Goal: Information Seeking & Learning: Find contact information

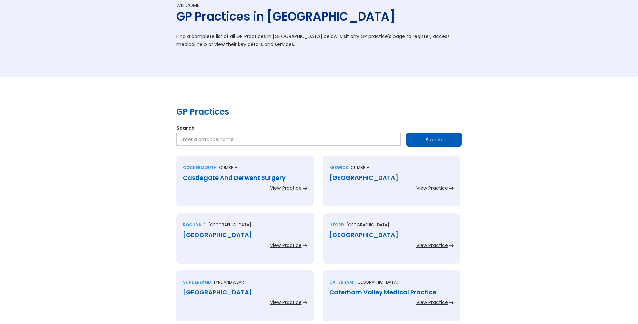
scroll to position [168, 0]
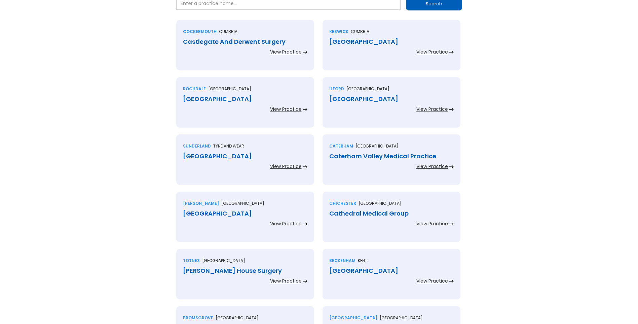
click at [251, 41] on div "Castlegate And Derwent Surgery" at bounding box center [245, 41] width 124 height 7
click at [349, 39] on div "[GEOGRAPHIC_DATA]" at bounding box center [391, 41] width 124 height 7
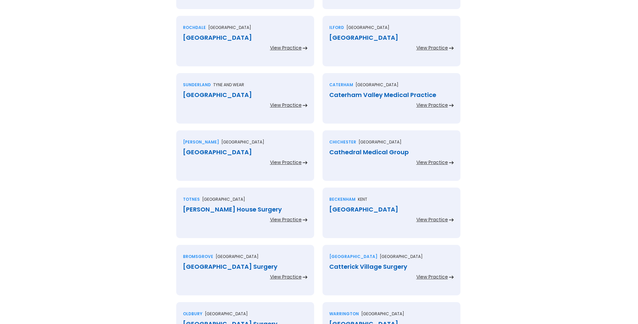
scroll to position [236, 0]
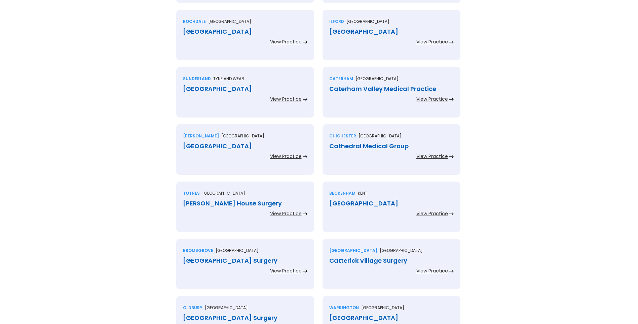
click at [220, 33] on div "[GEOGRAPHIC_DATA]" at bounding box center [245, 31] width 124 height 7
click at [353, 32] on div "[GEOGRAPHIC_DATA]" at bounding box center [391, 31] width 124 height 7
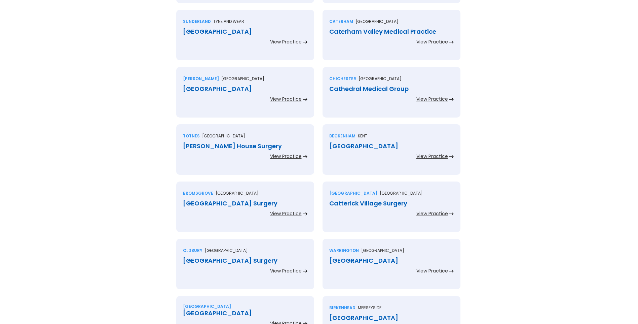
scroll to position [303, 0]
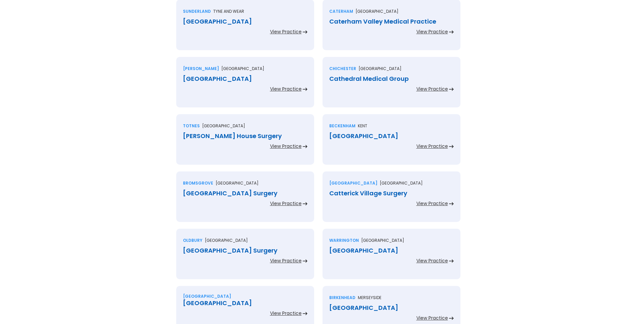
click at [236, 20] on div "[GEOGRAPHIC_DATA]" at bounding box center [245, 21] width 124 height 7
click at [345, 21] on div "Caterham Valley Medical Practice" at bounding box center [391, 21] width 124 height 7
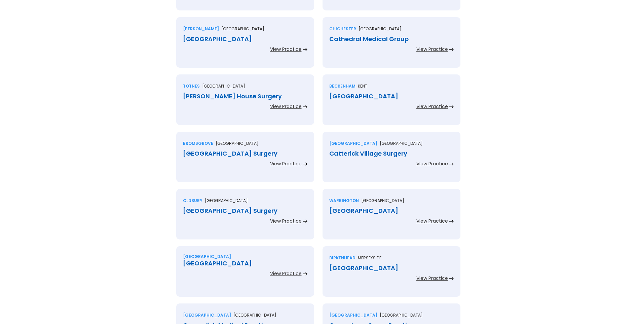
scroll to position [370, 0]
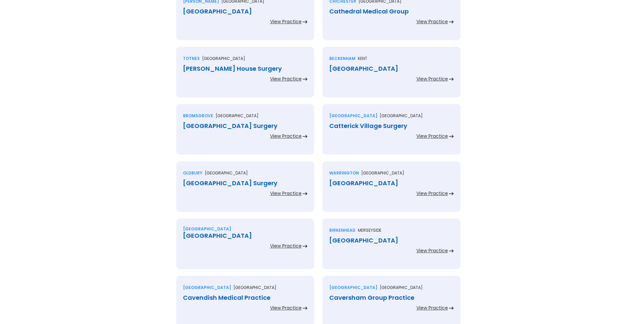
click at [222, 12] on div "Cathedral Medical Centre" at bounding box center [245, 11] width 124 height 7
click at [351, 11] on div "Cathedral Medical Group" at bounding box center [391, 11] width 124 height 7
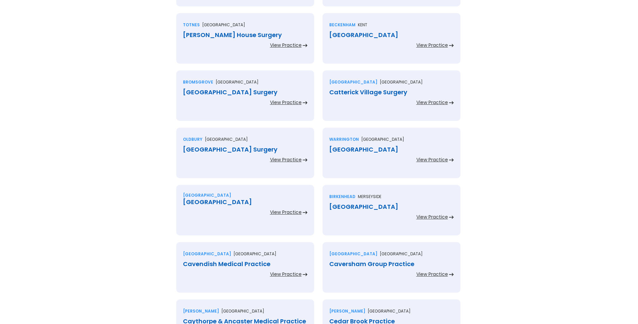
click at [239, 33] on div "Catherine House Surgery" at bounding box center [245, 35] width 124 height 7
click at [338, 35] on div "Cator Medical Centre" at bounding box center [391, 35] width 124 height 7
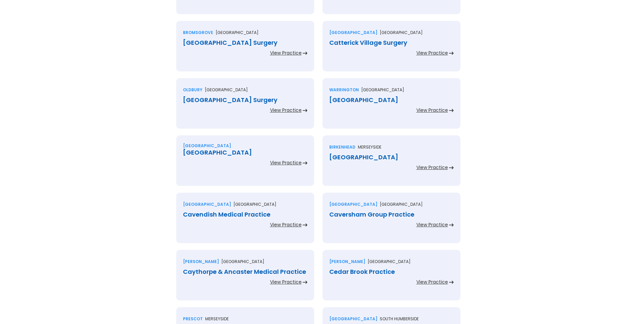
scroll to position [471, 0]
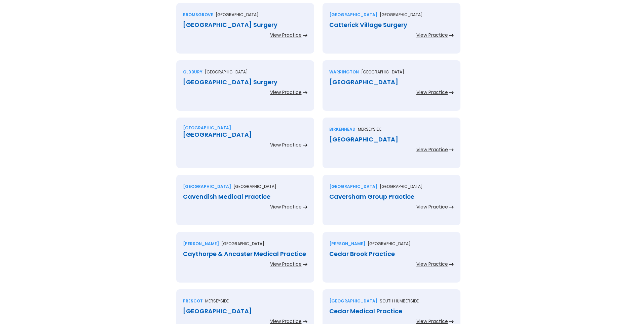
click at [204, 24] on div "Catshill Village Surgery" at bounding box center [245, 25] width 124 height 7
click at [353, 27] on div "Catterick Village Surgery" at bounding box center [391, 25] width 124 height 7
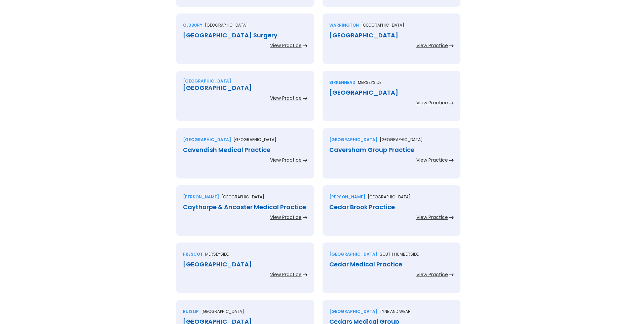
scroll to position [538, 0]
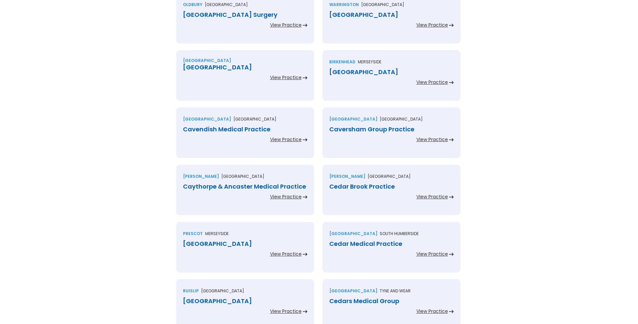
click at [255, 15] on div "Causeway Green Road Surgery" at bounding box center [245, 14] width 124 height 7
click at [340, 16] on div "Causeway Medical Centre" at bounding box center [391, 14] width 124 height 7
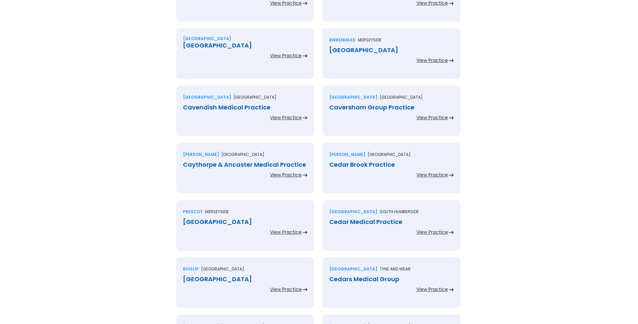
scroll to position [572, 0]
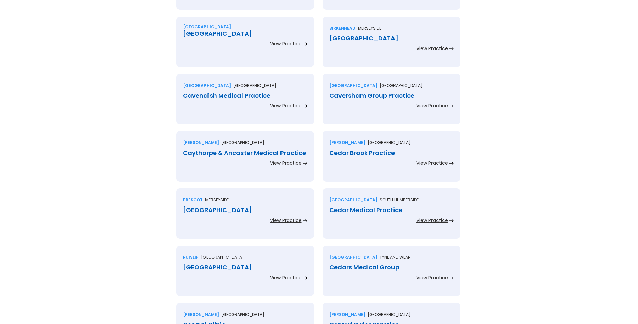
click at [233, 33] on div "Cavendish Health Centre" at bounding box center [245, 33] width 124 height 7
click at [360, 38] on div "Cavendish Medical Centre" at bounding box center [391, 38] width 124 height 7
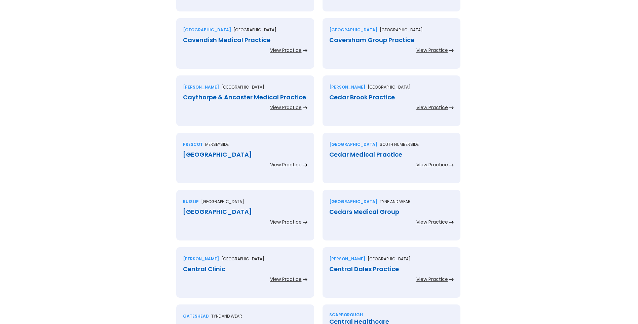
scroll to position [639, 0]
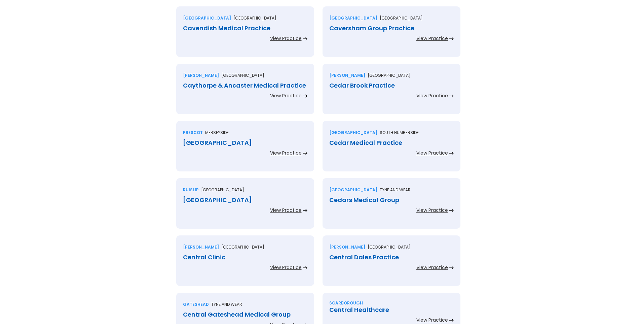
click at [202, 28] on div "Cavendish Medical Practice" at bounding box center [245, 28] width 124 height 7
click at [346, 28] on div "Caversham Group Practice" at bounding box center [391, 28] width 124 height 7
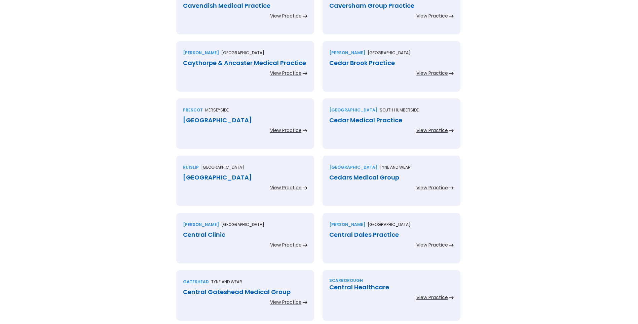
scroll to position [673, 0]
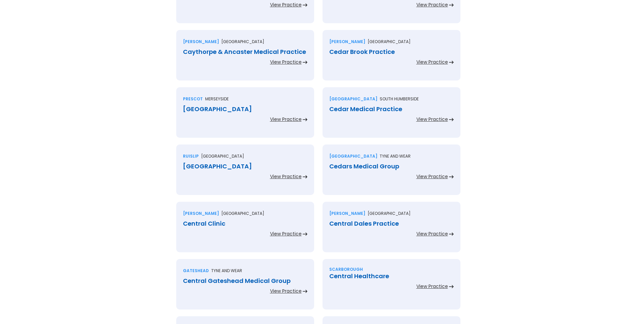
click at [238, 51] on div "Caythorpe & Ancaster Medical Practice" at bounding box center [245, 51] width 124 height 7
click at [339, 50] on div "Cedar Brook Practice" at bounding box center [391, 51] width 124 height 7
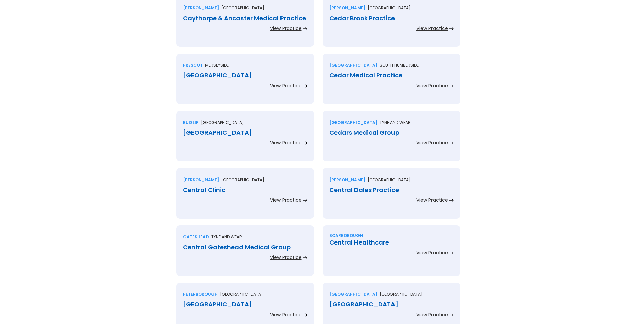
scroll to position [740, 0]
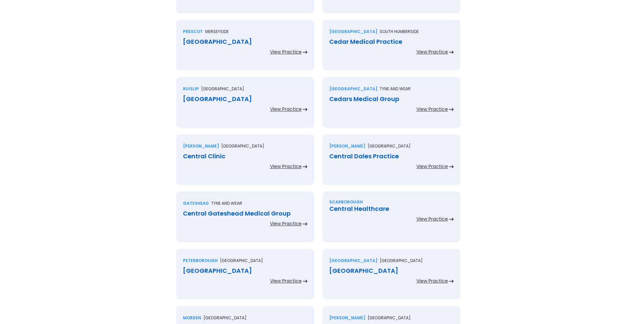
click at [240, 43] on div "Cedar Cross Medical Centre" at bounding box center [245, 41] width 124 height 7
click at [348, 41] on div "Cedar Medical Practice" at bounding box center [391, 41] width 124 height 7
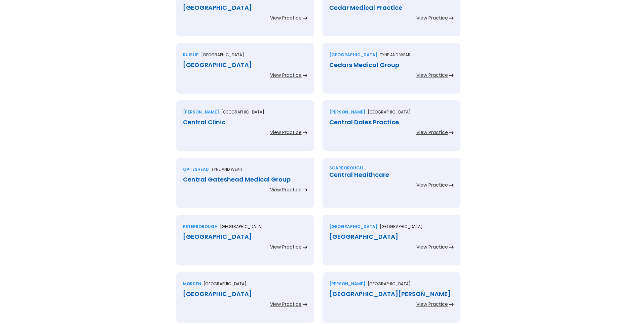
scroll to position [807, 0]
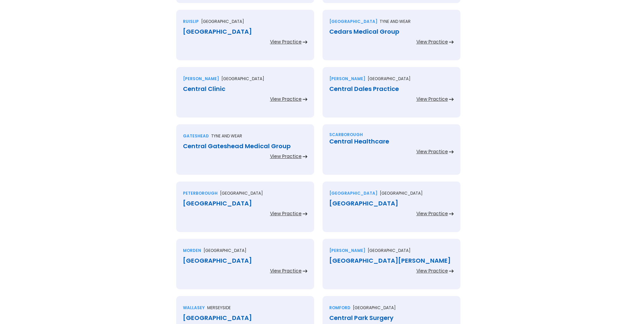
click at [233, 31] on div "Cedars Medical Centre" at bounding box center [245, 31] width 124 height 7
click at [351, 31] on div "Cedars Medical Group" at bounding box center [391, 31] width 124 height 7
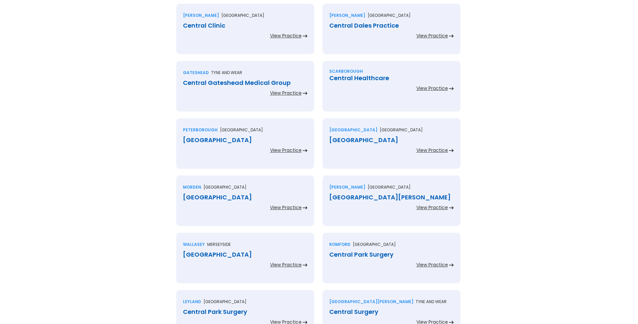
scroll to position [875, 0]
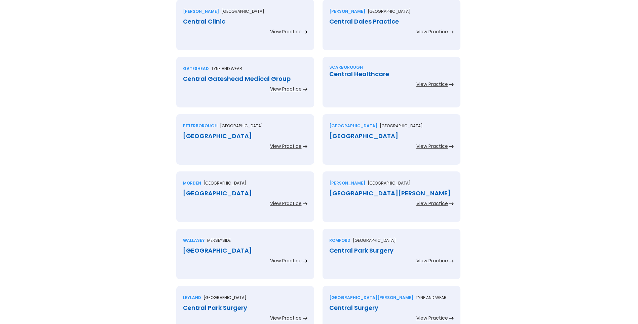
click at [214, 20] on div "Central Clinic" at bounding box center [245, 21] width 124 height 7
click at [345, 22] on div "Central Dales Practice" at bounding box center [391, 21] width 124 height 7
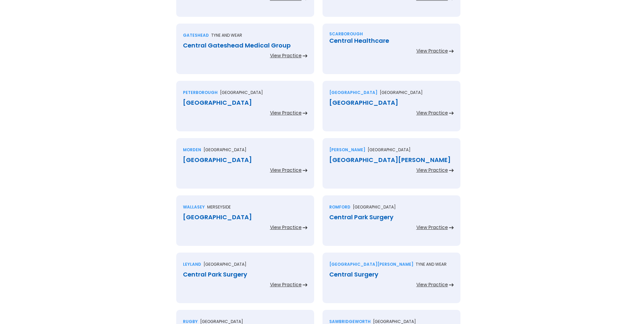
scroll to position [908, 0]
click at [229, 47] on div "Central Gateshead Medical Group" at bounding box center [245, 45] width 124 height 7
click at [341, 39] on div "Central Healthcare" at bounding box center [391, 40] width 124 height 7
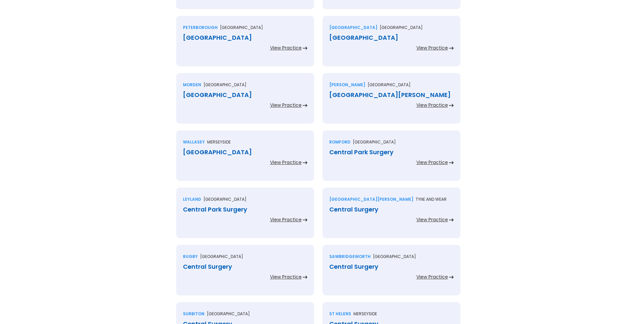
scroll to position [976, 0]
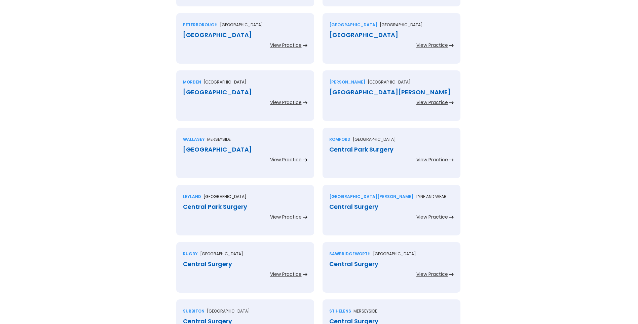
click at [246, 36] on div "Central Medical Centre" at bounding box center [245, 35] width 124 height 7
click at [351, 36] on div "Central Medical Centre" at bounding box center [391, 35] width 124 height 7
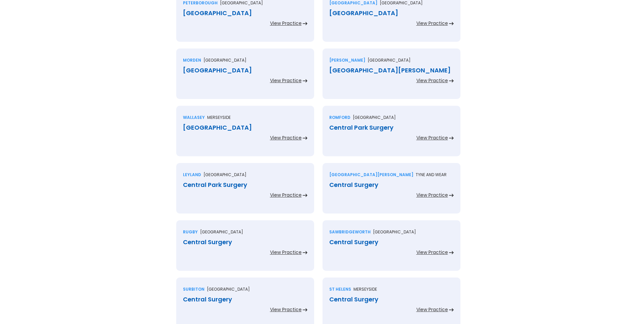
scroll to position [1009, 0]
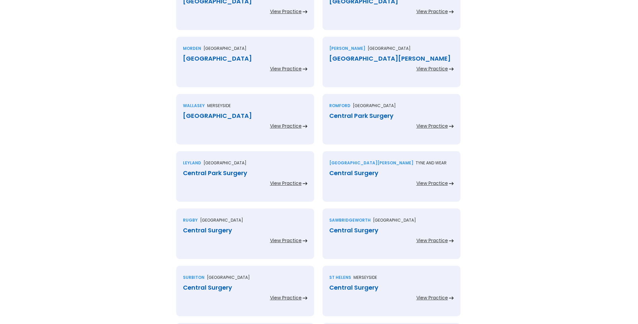
click at [235, 59] on div "Central Medical Centre" at bounding box center [245, 58] width 124 height 7
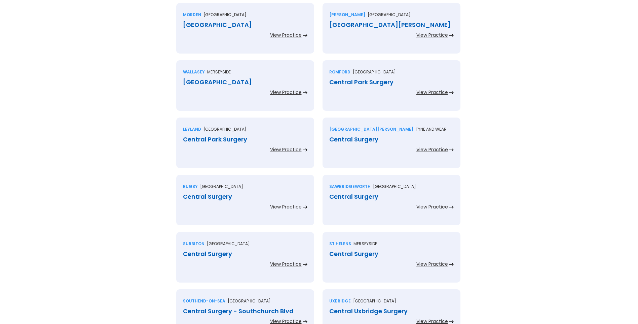
click at [351, 26] on div "Central Milton Keynes Medical Centre" at bounding box center [391, 25] width 124 height 7
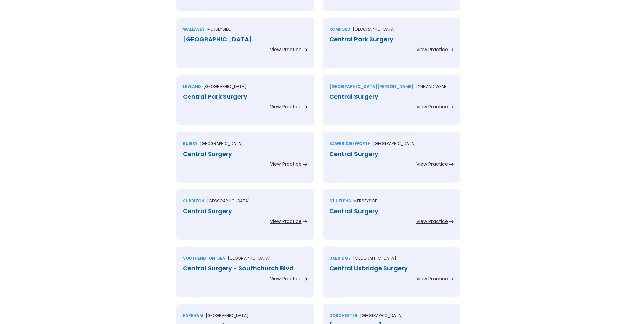
scroll to position [1110, 0]
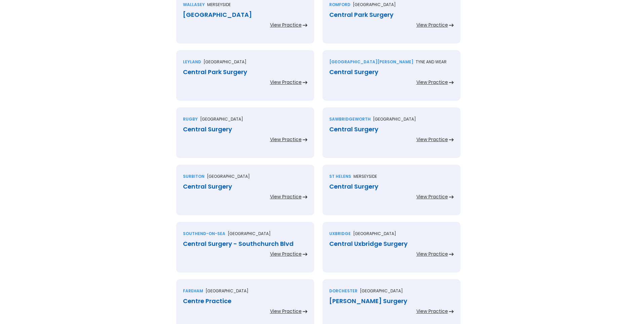
click at [245, 14] on div "Central Park Medical Centre" at bounding box center [245, 14] width 124 height 7
click at [351, 15] on div "Central Park Surgery" at bounding box center [391, 14] width 124 height 7
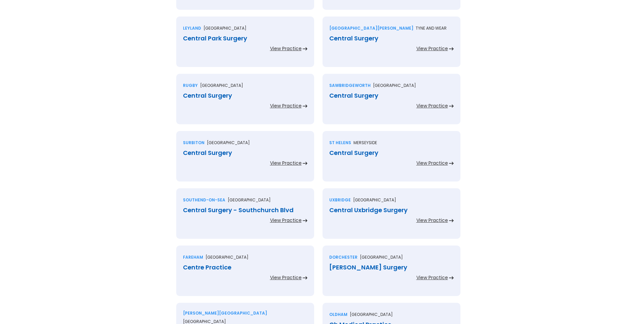
scroll to position [1178, 0]
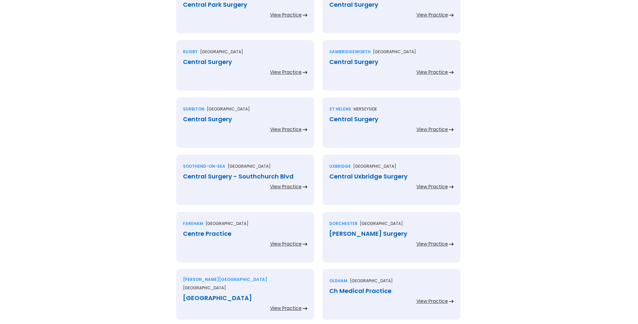
click at [224, 6] on div "Central Park Surgery" at bounding box center [245, 4] width 124 height 7
click at [345, 6] on div "Central Surgery" at bounding box center [391, 4] width 124 height 7
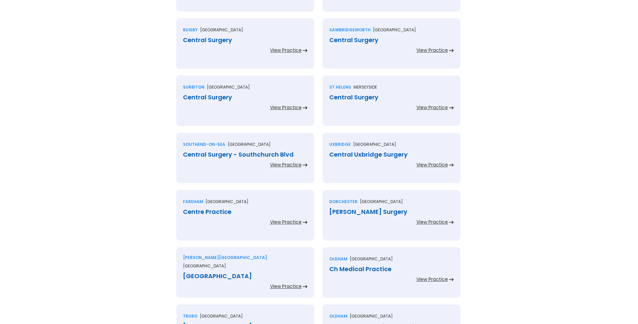
scroll to position [1211, 0]
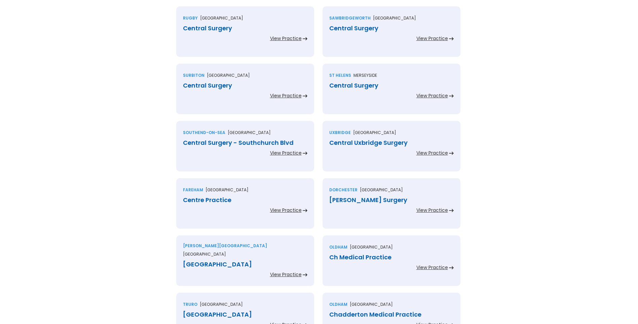
click at [224, 30] on div "Central Surgery" at bounding box center [245, 28] width 124 height 7
click at [348, 27] on div "Central Surgery" at bounding box center [391, 28] width 124 height 7
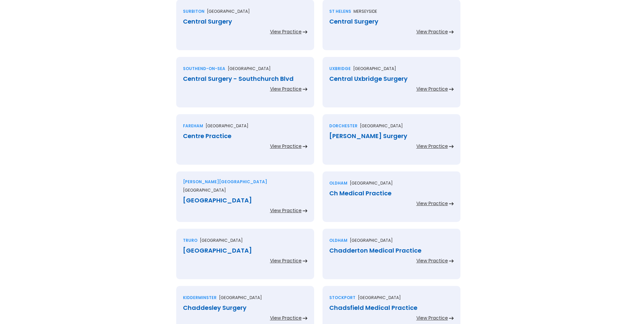
scroll to position [1279, 0]
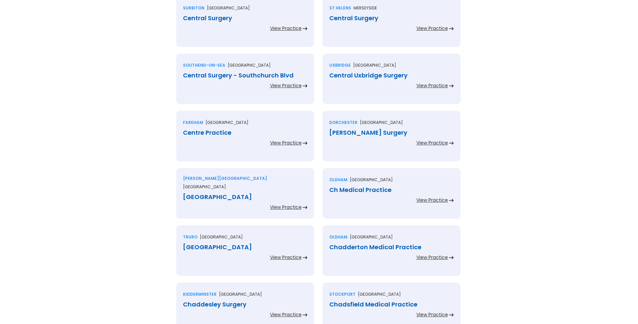
click at [218, 18] on div "Central Surgery" at bounding box center [245, 18] width 124 height 7
click at [345, 19] on div "Central Surgery" at bounding box center [391, 18] width 124 height 7
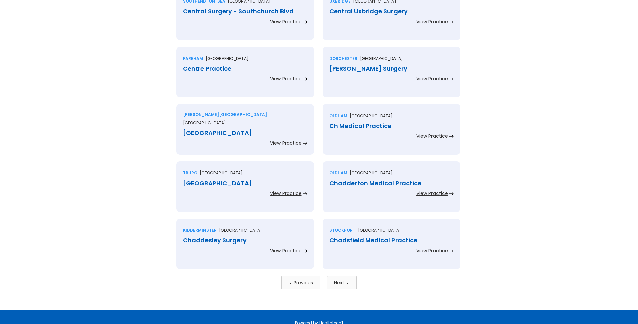
scroll to position [1346, 0]
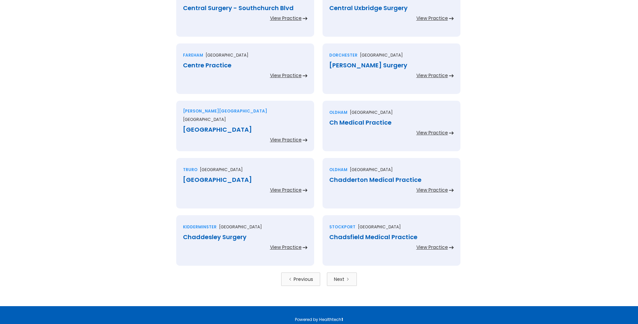
click at [251, 9] on div "Central Surgery - Southchurch Blvd" at bounding box center [245, 8] width 124 height 7
click at [355, 8] on div "Central Uxbridge Surgery" at bounding box center [391, 8] width 124 height 7
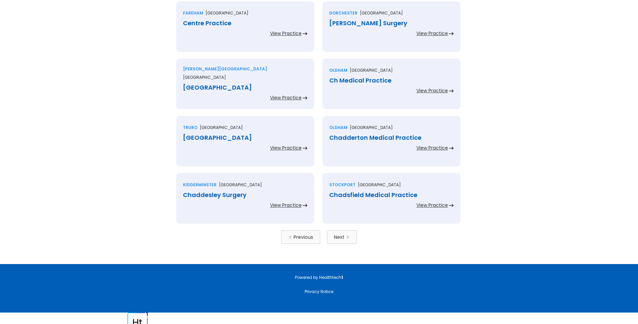
scroll to position [1376, 0]
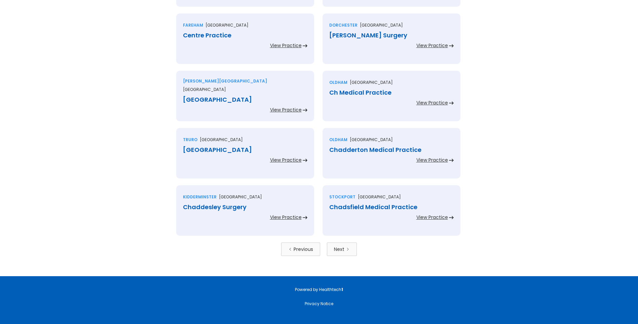
click at [221, 35] on div "Centre Practice" at bounding box center [245, 35] width 124 height 7
click at [351, 35] on div "Cerne Abbas Surgery" at bounding box center [391, 35] width 124 height 7
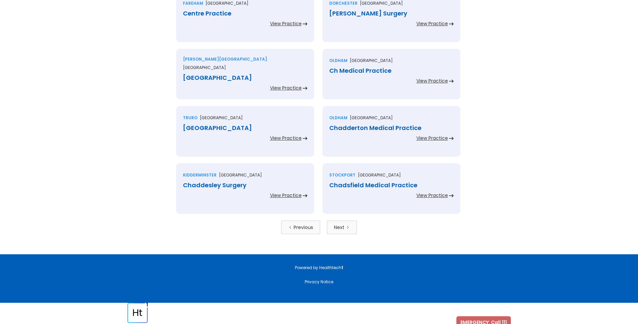
scroll to position [1409, 0]
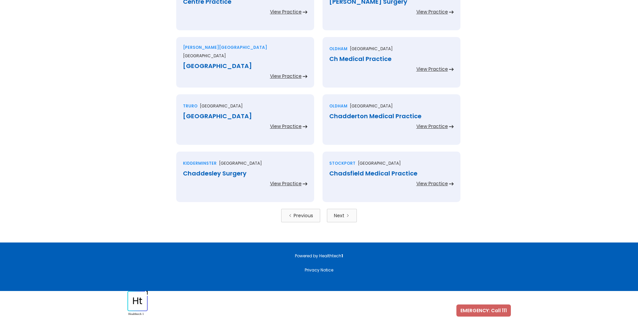
click at [221, 63] on div "Cestria Health Centre" at bounding box center [245, 66] width 124 height 7
click at [347, 58] on div "Ch Medical Practice" at bounding box center [391, 59] width 124 height 7
click at [236, 116] on div "Chacewater Health Centre" at bounding box center [245, 116] width 124 height 7
click at [352, 115] on div "Chadderton Medical Practice" at bounding box center [391, 116] width 124 height 7
click at [224, 172] on div "Chaddesley Surgery" at bounding box center [245, 173] width 124 height 7
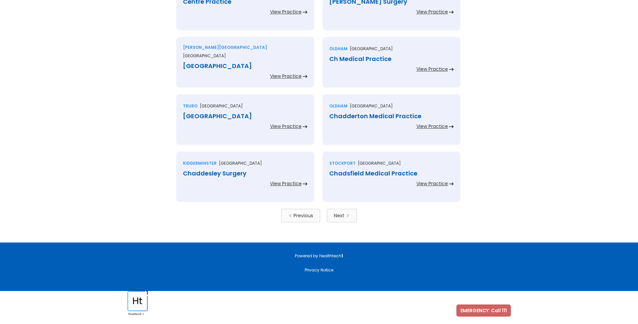
click at [347, 172] on div "Chadsfield Medical Practice" at bounding box center [391, 173] width 124 height 7
click at [345, 213] on link "Next" at bounding box center [342, 215] width 30 height 13
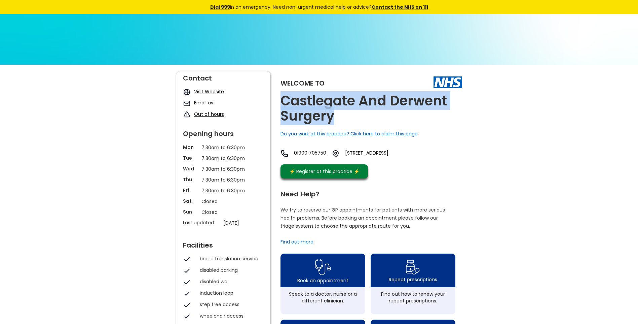
drag, startPoint x: 334, startPoint y: 116, endPoint x: 277, endPoint y: 98, distance: 60.1
click at [277, 98] on div "Welcome to Castlegate And Derwent Surgery Do you work at this practice? Click h…" at bounding box center [319, 325] width 286 height 508
copy h2 "Castlegate And Derwent Surgery"
click at [387, 151] on link "Cockermouth Health Centre, Isel Road, Cockermouth, Cumbria, Ca13 9ht, England" at bounding box center [377, 153] width 65 height 8
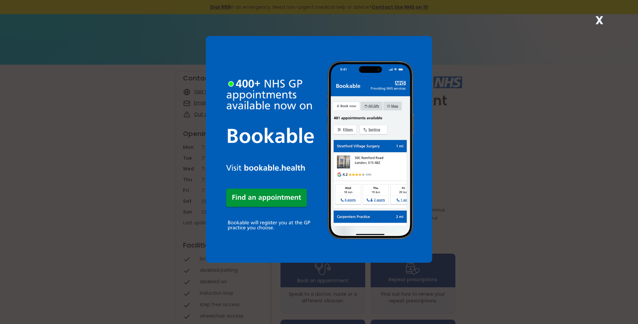
click at [599, 21] on strong "X" at bounding box center [600, 20] width 8 height 16
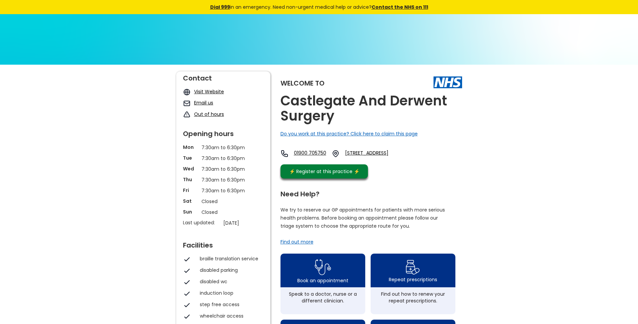
drag, startPoint x: 367, startPoint y: 153, endPoint x: 445, endPoint y: 161, distance: 78.5
click at [410, 157] on div "01900 705750 Cockermouth Health Centre, Isel Road, Cockermouth, Cumbria, Ca13 9…" at bounding box center [345, 153] width 129 height 8
copy link "Cockermouth Health Centre, Isel Road, Cockermouth, Cumbria, Ca13 9ht"
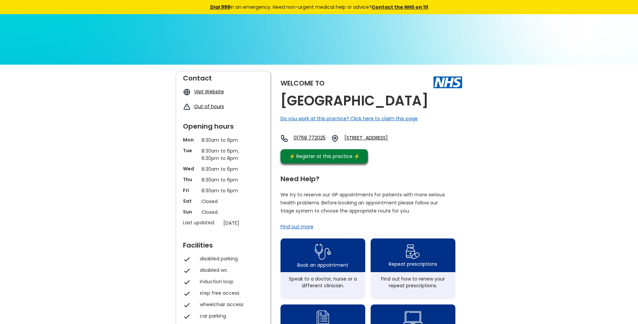
drag, startPoint x: 328, startPoint y: 116, endPoint x: 279, endPoint y: 103, distance: 50.8
click at [279, 103] on div "Welcome to Castlehead Medical Centre Do you work at this practice? Click here t…" at bounding box center [319, 317] width 286 height 493
copy h2 "[GEOGRAPHIC_DATA]"
click at [376, 142] on link "Ambleside Road, Keswick, Cumbria, Ca12 4db, England" at bounding box center [377, 138] width 64 height 8
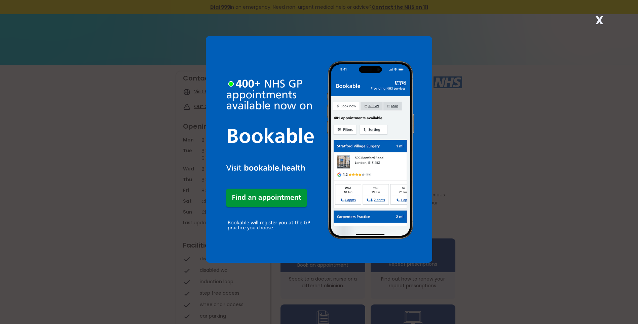
click at [598, 18] on strong "X" at bounding box center [600, 20] width 8 height 16
drag, startPoint x: 598, startPoint y: 19, endPoint x: 596, endPoint y: 22, distance: 4.1
click at [598, 19] on strong "X" at bounding box center [600, 20] width 8 height 16
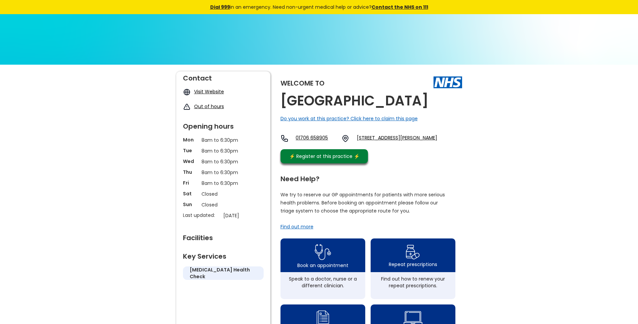
drag, startPoint x: 442, startPoint y: 104, endPoint x: 283, endPoint y: 110, distance: 159.9
click at [283, 110] on div "Welcome to Castleton Health Centre Do you work at this practice? Click here to …" at bounding box center [372, 118] width 182 height 95
copy h2 "[GEOGRAPHIC_DATA]"
click at [388, 138] on link "2 Elizabeth Street, Castleton, Rochdale, Lancashire, Ol11 3hy, England" at bounding box center [397, 138] width 80 height 8
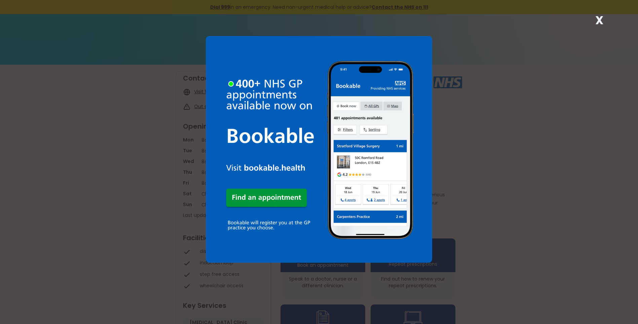
drag, startPoint x: 599, startPoint y: 20, endPoint x: 563, endPoint y: 36, distance: 39.6
click at [598, 20] on strong "X" at bounding box center [600, 20] width 8 height 16
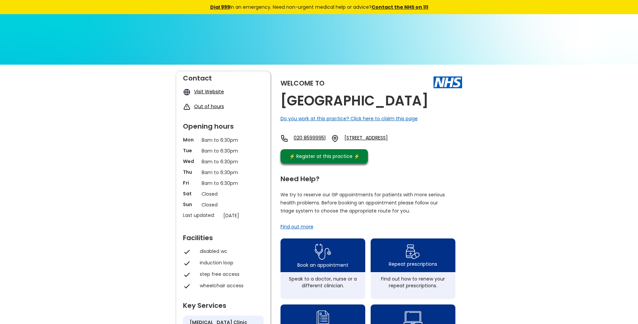
drag, startPoint x: 331, startPoint y: 117, endPoint x: 284, endPoint y: 102, distance: 49.6
click at [284, 102] on h2 "Castleton Road Health Centre" at bounding box center [355, 100] width 148 height 15
copy h2 "Castleton Road Health Centre"
click at [386, 142] on link "19 Castleton Road, Goodmayes, Ilford, Essex, Ig3 9qw, England" at bounding box center [377, 138] width 64 height 8
drag, startPoint x: 382, startPoint y: 158, endPoint x: 400, endPoint y: 164, distance: 19.3
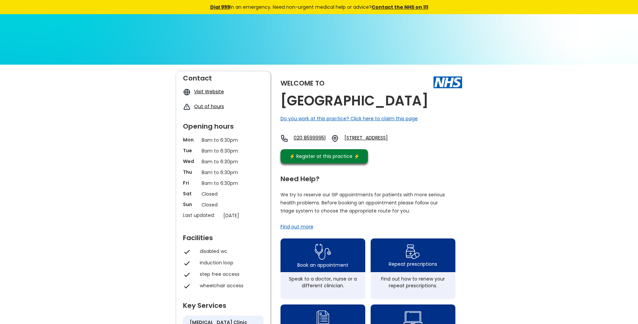
click at [400, 146] on div "020 85999951 19 Castleton Road, Goodmayes, Ilford, Essex, Ig3 9qw, England" at bounding box center [345, 139] width 128 height 11
copy link "19 Castleton Road, Goodmayes, Ilford, Essex, Ig3 9qw"
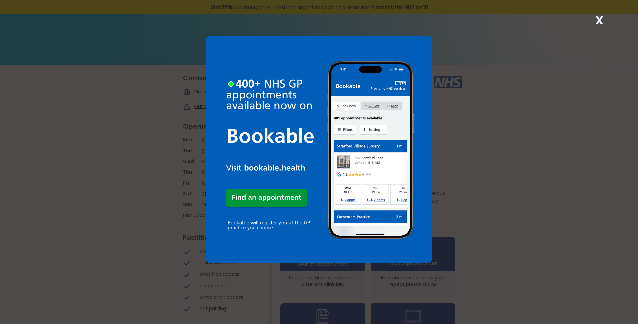
click at [598, 18] on strong "X" at bounding box center [600, 20] width 8 height 16
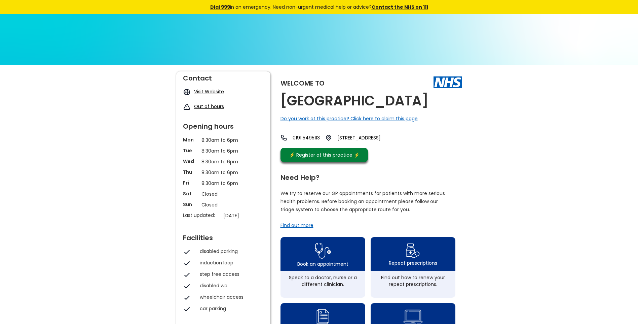
drag, startPoint x: 326, startPoint y: 118, endPoint x: 283, endPoint y: 102, distance: 46.5
click at [283, 102] on h2 "Castletown Medical Centre" at bounding box center [355, 100] width 148 height 15
copy h2 "Castletown Medical Centre"
click at [370, 141] on link "6 The Broadway, Castletown, Sunderland, Tyne And Wear, Sr5 3ex, England" at bounding box center [364, 137] width 55 height 7
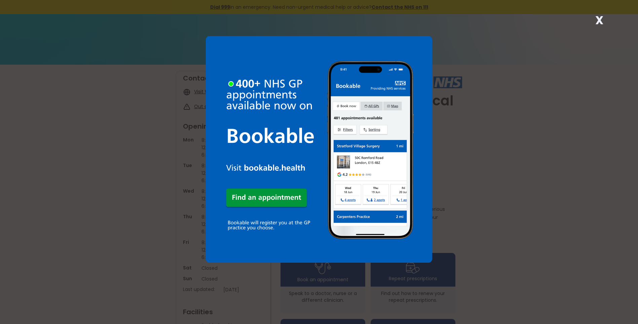
drag, startPoint x: 598, startPoint y: 19, endPoint x: 593, endPoint y: 22, distance: 6.3
click at [598, 19] on strong "X" at bounding box center [600, 20] width 8 height 16
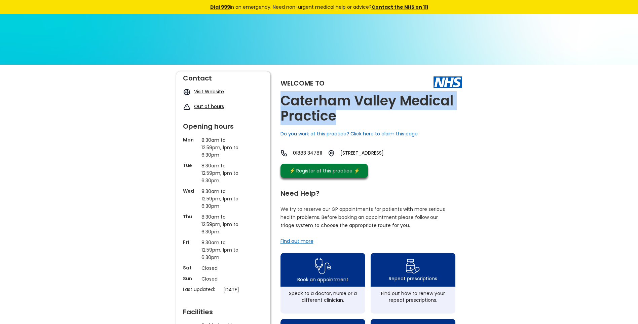
drag, startPoint x: 339, startPoint y: 115, endPoint x: 280, endPoint y: 102, distance: 60.1
click at [281, 102] on h2 "Caterham Valley Medical Practice" at bounding box center [372, 108] width 182 height 30
copy h2 "Caterham Valley Medical Practice"
click at [380, 150] on link "[STREET_ADDRESS]" at bounding box center [369, 152] width 59 height 7
drag, startPoint x: 368, startPoint y: 153, endPoint x: 400, endPoint y: 164, distance: 34.4
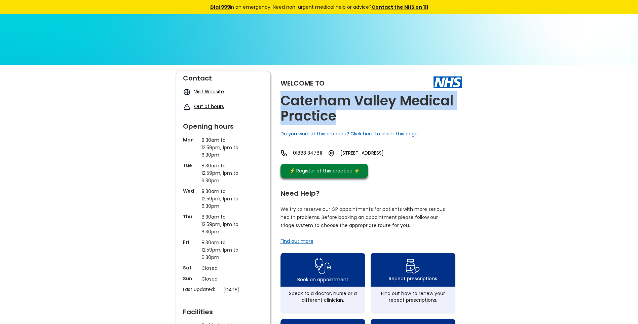
click at [399, 160] on div "[STREET_ADDRESS]" at bounding box center [340, 154] width 119 height 11
copy link "[STREET_ADDRESS]"
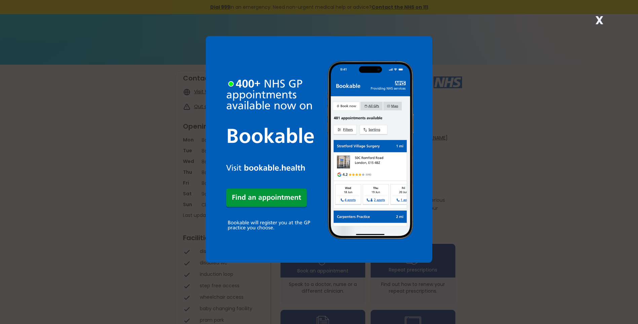
click at [601, 23] on strong "X" at bounding box center [600, 20] width 8 height 16
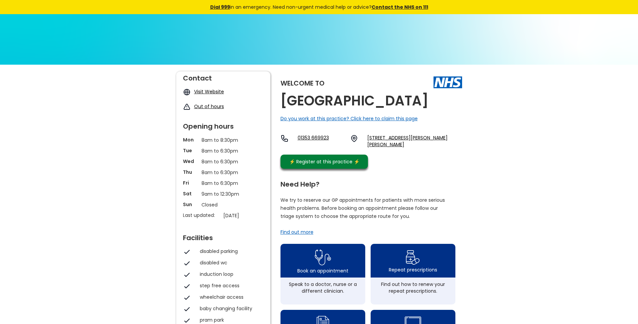
drag, startPoint x: 399, startPoint y: 108, endPoint x: 275, endPoint y: 100, distance: 124.4
click at [275, 100] on div "Welcome to Cathedral Medical Centre Do you work at this practice? Click here to…" at bounding box center [319, 320] width 286 height 498
copy h2 "Cathedral Medical Centre"
click at [381, 139] on link "Princess Of Wales Hosp, Lynn Road, Ely, Cambridgeshire, Cb6 1dn, England" at bounding box center [414, 140] width 95 height 13
drag, startPoint x: 363, startPoint y: 138, endPoint x: 427, endPoint y: 152, distance: 65.1
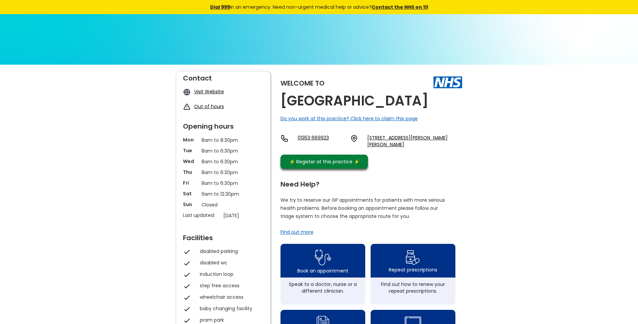
click at [427, 152] on div "Welcome to Cathedral Medical Centre Do you work at this practice? Click here to…" at bounding box center [372, 121] width 182 height 101
copy link "Princess Of Wales Hosp, Lynn Road, Ely, Cambridgeshire, Cb6 1dn"
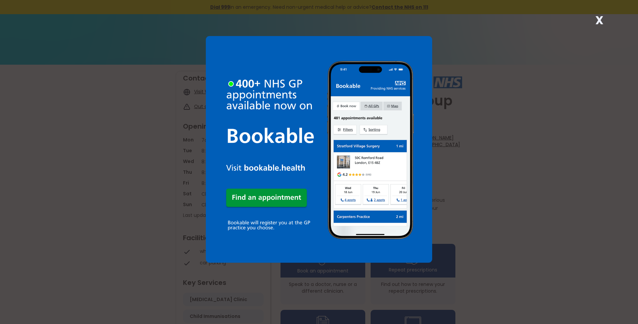
drag, startPoint x: 597, startPoint y: 19, endPoint x: 588, endPoint y: 24, distance: 10.1
click at [596, 20] on strong "X" at bounding box center [600, 20] width 8 height 16
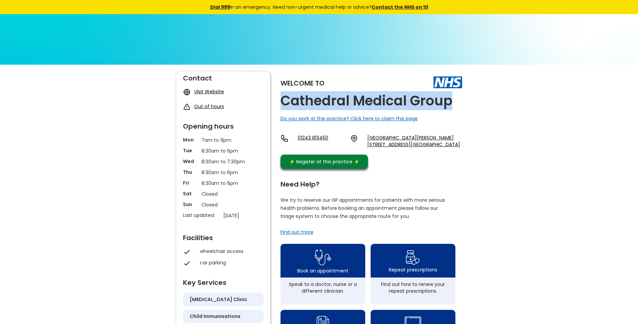
drag, startPoint x: 430, startPoint y: 102, endPoint x: 280, endPoint y: 105, distance: 150.8
click at [280, 105] on div "Welcome to Cathedral Medical Group Do you work at this practice? Click here to …" at bounding box center [319, 320] width 286 height 498
copy h2 "Cathedral Medical Group"
click at [393, 139] on link "The Medical Centre, Cawley Road, Chichester, West Sussex, Po19 1xt, England" at bounding box center [414, 140] width 95 height 13
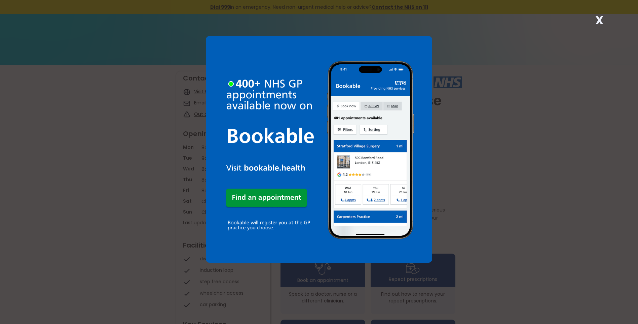
click at [598, 21] on strong "X" at bounding box center [600, 20] width 8 height 16
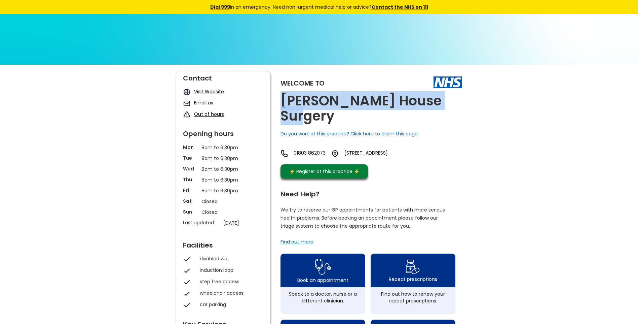
drag, startPoint x: 443, startPoint y: 105, endPoint x: 279, endPoint y: 103, distance: 164.9
click at [279, 103] on div "Welcome to [PERSON_NAME] House Surgery Do you work at this practice? Click here…" at bounding box center [319, 325] width 286 height 508
copy h2 "[PERSON_NAME] House Surgery"
click at [389, 149] on link "[STREET_ADDRESS]" at bounding box center [377, 153] width 64 height 8
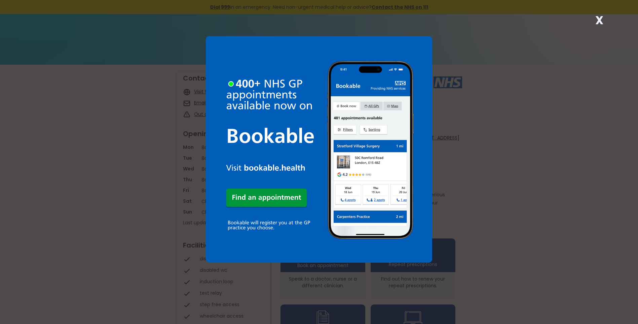
drag, startPoint x: 598, startPoint y: 18, endPoint x: 580, endPoint y: 28, distance: 20.7
click at [597, 19] on strong "X" at bounding box center [600, 20] width 8 height 16
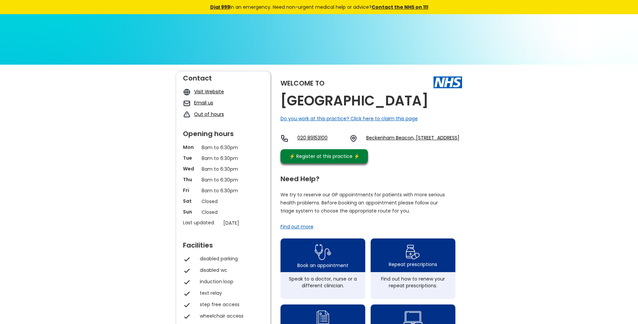
drag, startPoint x: 412, startPoint y: 102, endPoint x: 283, endPoint y: 104, distance: 129.2
click at [283, 104] on div "Welcome to Cator Medical Centre Do you work at this practice? Click here to cla…" at bounding box center [372, 118] width 182 height 95
copy h2 "Cator Medical Centre"
click at [374, 139] on link "Beckenham Beacon, 379 Croydon Road, Beckenham, Kent, Br3 3fd, England" at bounding box center [412, 138] width 93 height 8
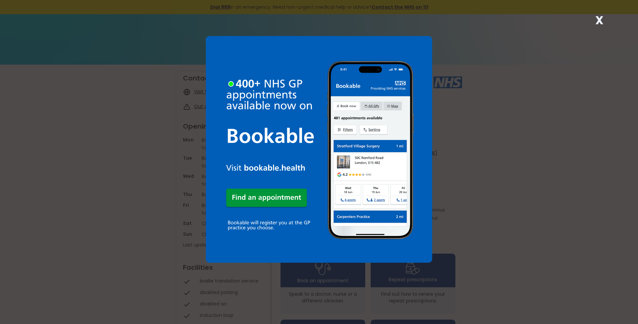
click at [600, 21] on strong "X" at bounding box center [600, 20] width 8 height 16
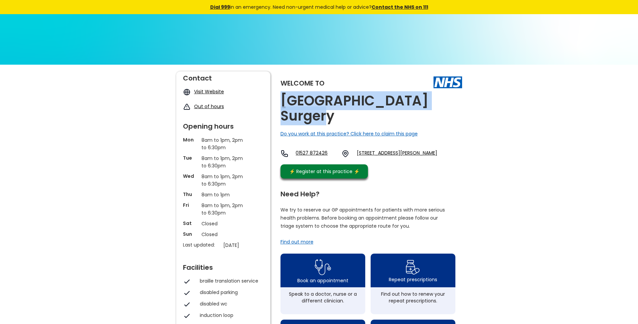
drag, startPoint x: 442, startPoint y: 104, endPoint x: 276, endPoint y: 94, distance: 165.8
click at [276, 94] on div "Welcome to Catshill Village Surgery Do you work at this practice? Click here to…" at bounding box center [319, 325] width 286 height 508
copy h2 "Catshill Village Surgery"
click at [380, 149] on link "36 Woodrow Lane, Catshill, Bromsgrove, Worcestershire, B61 0pu, England" at bounding box center [397, 153] width 80 height 8
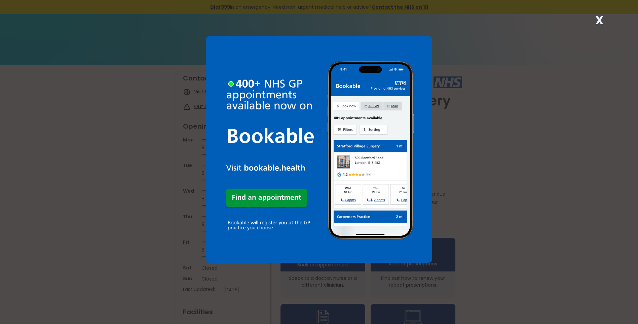
drag, startPoint x: 599, startPoint y: 19, endPoint x: 585, endPoint y: 30, distance: 18.0
click at [599, 19] on strong "X" at bounding box center [600, 20] width 8 height 16
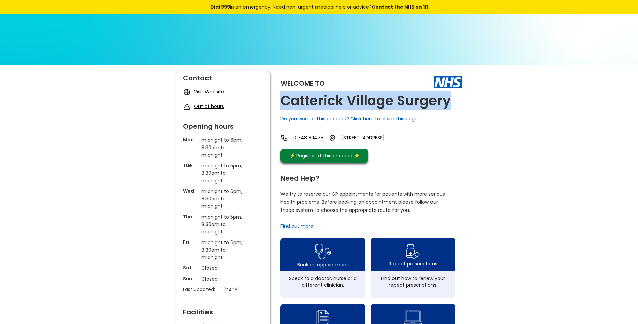
drag, startPoint x: 449, startPoint y: 101, endPoint x: 278, endPoint y: 102, distance: 170.9
click at [278, 102] on div "Welcome to [GEOGRAPHIC_DATA] Surgery Do you work at this practice? Click here t…" at bounding box center [319, 317] width 286 height 492
copy h2 "Catterick Village Surgery"
click at [401, 138] on link "[STREET_ADDRESS]" at bounding box center [371, 137] width 60 height 7
drag, startPoint x: 366, startPoint y: 137, endPoint x: 408, endPoint y: 149, distance: 42.9
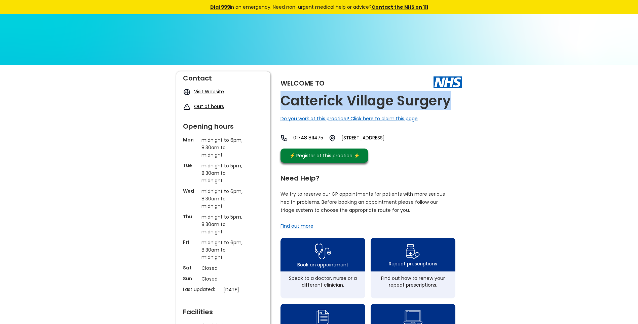
click at [402, 145] on div "01748 [STREET_ADDRESS]" at bounding box center [341, 139] width 121 height 11
copy link "[STREET_ADDRESS]"
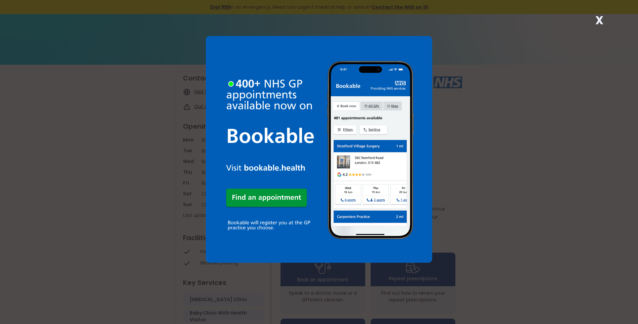
click at [598, 19] on strong "X" at bounding box center [600, 20] width 8 height 16
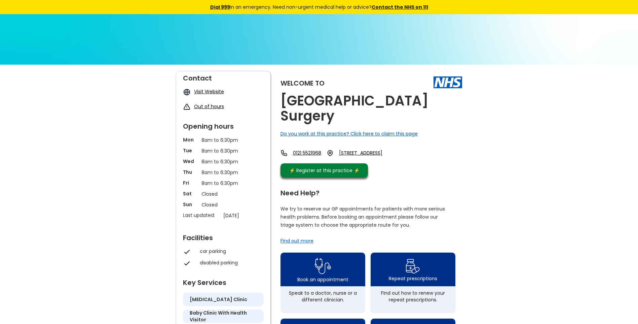
drag, startPoint x: 339, startPoint y: 119, endPoint x: 280, endPoint y: 100, distance: 62.4
click at [280, 100] on div "Welcome to Causeway Green Road Surgery Do you work at this practice? Click here…" at bounding box center [319, 324] width 286 height 507
copy h2 "Causeway Green Road Surgery"
click at [380, 152] on link "158 Causeway Green Road, Warley, Oldbury, West Midlands, B68 8lj, England" at bounding box center [367, 152] width 57 height 7
drag, startPoint x: 373, startPoint y: 155, endPoint x: 440, endPoint y: 165, distance: 67.7
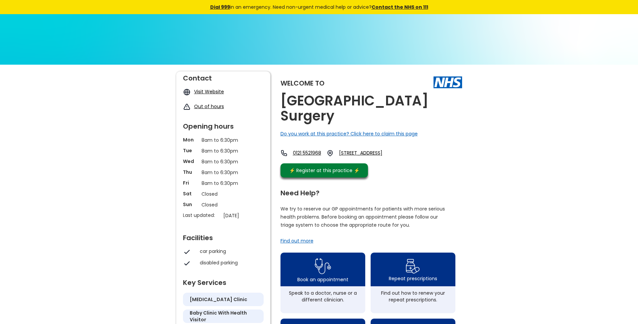
click at [396, 160] on div "0121 5521968 158 Causeway Green Road, Warley, Oldbury, West Midlands, B68 8lj, …" at bounding box center [338, 154] width 115 height 10
copy link "158 Causeway Green Road, Warley, Oldbury, West Midlands, B68 8lj"
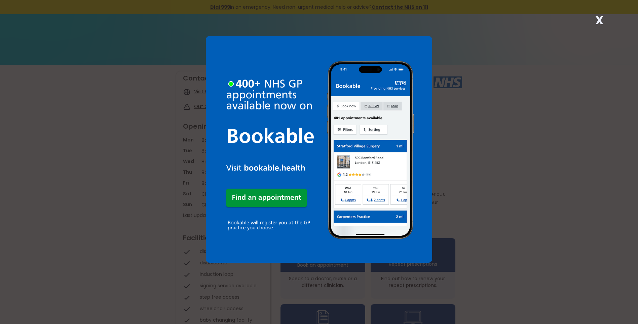
click at [599, 20] on strong "X" at bounding box center [600, 20] width 8 height 16
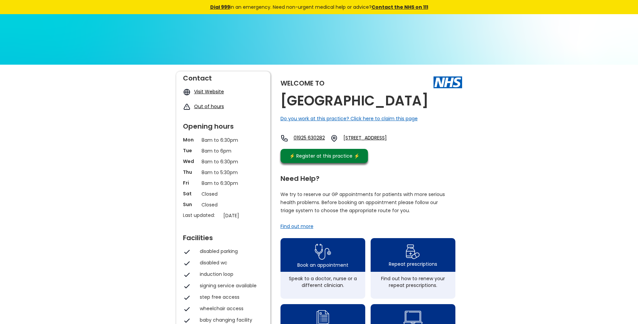
drag, startPoint x: 458, startPoint y: 101, endPoint x: 282, endPoint y: 97, distance: 175.7
click at [282, 97] on div "Welcome to Causeway Medical Centre Do you work at this practice? Click here to …" at bounding box center [372, 118] width 182 height 95
copy h2 "Causeway Medical Centre"
click at [406, 137] on link "166-170 Wilderspool Causeway, Warrington, Cheshire, Wa4 6qa, England" at bounding box center [375, 138] width 63 height 8
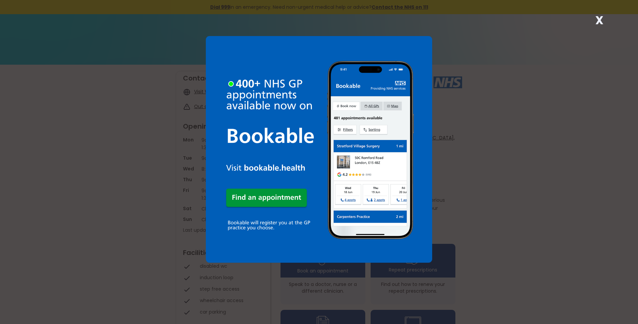
click at [599, 21] on strong "X" at bounding box center [600, 20] width 8 height 16
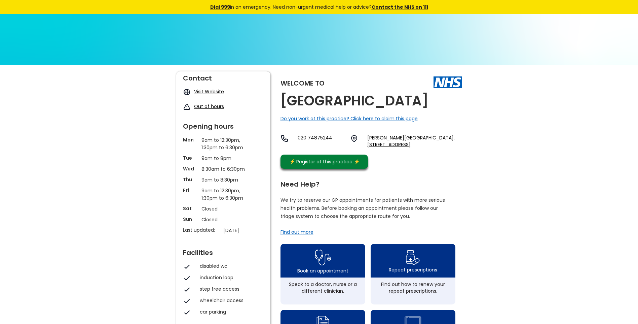
drag, startPoint x: 451, startPoint y: 104, endPoint x: 282, endPoint y: 102, distance: 168.9
click at [282, 102] on h2 "[GEOGRAPHIC_DATA]" at bounding box center [355, 100] width 148 height 15
copy h2 "[GEOGRAPHIC_DATA]"
click at [374, 137] on link "[PERSON_NAME][GEOGRAPHIC_DATA], [STREET_ADDRESS]" at bounding box center [414, 140] width 95 height 13
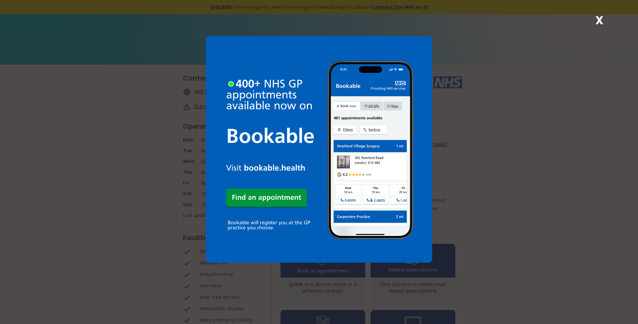
click at [601, 21] on strong "X" at bounding box center [600, 20] width 8 height 16
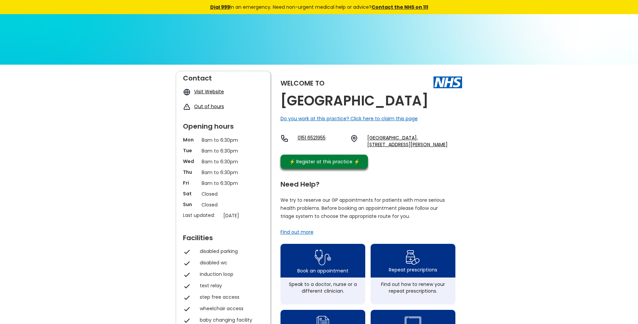
drag, startPoint x: 446, startPoint y: 102, endPoint x: 281, endPoint y: 99, distance: 164.6
click at [281, 99] on h2 "Cavendish Medical Centre" at bounding box center [355, 100] width 148 height 15
copy h2 "Cavendish Medical Centre"
click at [405, 136] on link "Birkenhead Medical Building, 31 Laird Street, Birkenhead, Merseyside, Ch41 8db,…" at bounding box center [414, 140] width 95 height 13
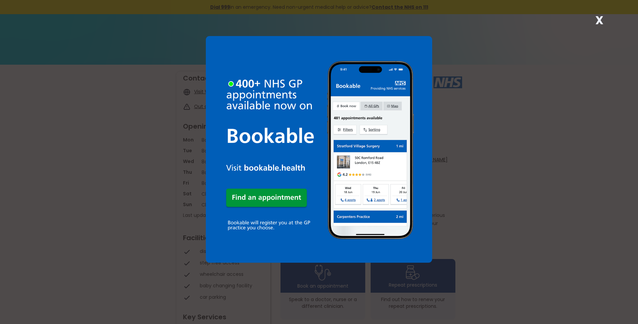
drag, startPoint x: 601, startPoint y: 20, endPoint x: 553, endPoint y: 40, distance: 51.9
click at [601, 21] on strong "X" at bounding box center [600, 20] width 8 height 16
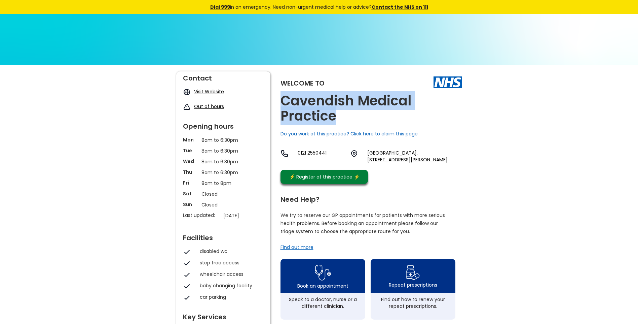
drag, startPoint x: 339, startPoint y: 118, endPoint x: 284, endPoint y: 102, distance: 57.4
click at [284, 102] on h2 "Cavendish Medical Practice" at bounding box center [372, 108] width 182 height 30
copy h2 "Cavendish Medical Practice"
click at [382, 155] on link "Summerfield Primary Care Centre, 134 Heath Street, Winson Green, Birmingham, We…" at bounding box center [414, 155] width 95 height 13
drag, startPoint x: 366, startPoint y: 152, endPoint x: 451, endPoint y: 166, distance: 85.8
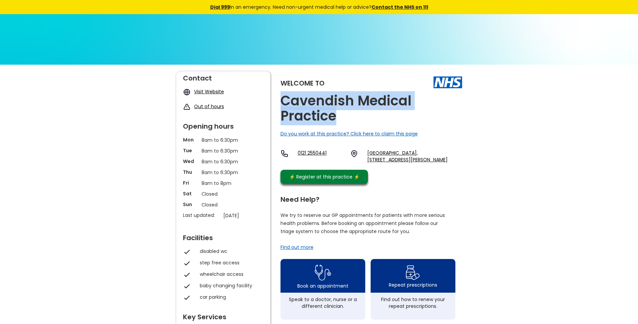
click at [451, 163] on div "0121 2550441 Summerfield Primary Care Centre, 134 Heath Street, Winson Green, B…" at bounding box center [372, 155] width 182 height 13
copy link "Summerfield Primary Care Centre, 134 Heath Street, Winson Green, Birmingham, We…"
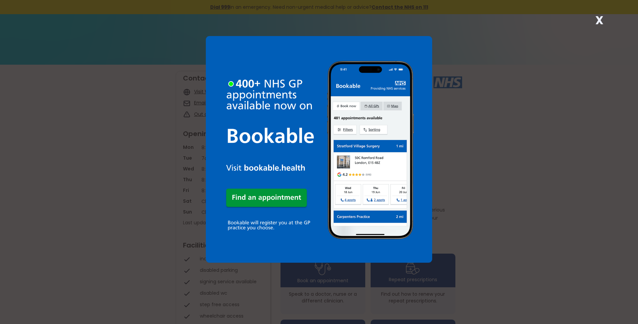
click at [599, 19] on strong "X" at bounding box center [600, 20] width 8 height 16
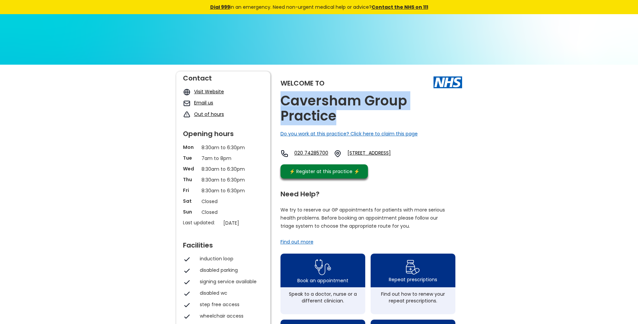
drag, startPoint x: 333, startPoint y: 118, endPoint x: 278, endPoint y: 102, distance: 57.8
click at [278, 102] on div "Welcome to Caversham Group Practice Do you work at this practice? Click here to…" at bounding box center [319, 325] width 286 height 508
copy h2 "Caversham Group Practice"
click at [383, 152] on link "[STREET_ADDRESS]" at bounding box center [382, 153] width 68 height 8
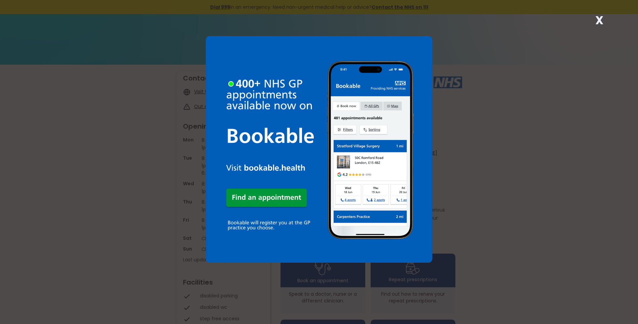
click at [598, 20] on strong "X" at bounding box center [600, 20] width 8 height 16
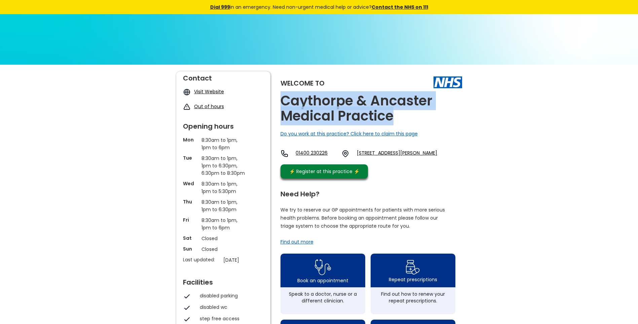
drag, startPoint x: 394, startPoint y: 118, endPoint x: 279, endPoint y: 104, distance: 115.9
click at [279, 104] on div "Welcome to Caythorpe & Ancaster Medical Practice Do you work at this practice? …" at bounding box center [319, 325] width 286 height 508
copy h2 "Caythorpe & Ancaster Medical Practice"
click at [377, 153] on link "12 Ermine Street, Ancaster, Grantham, Lincolnshire, Ng32 3pp, England" at bounding box center [397, 153] width 80 height 8
drag, startPoint x: 367, startPoint y: 152, endPoint x: 419, endPoint y: 166, distance: 53.4
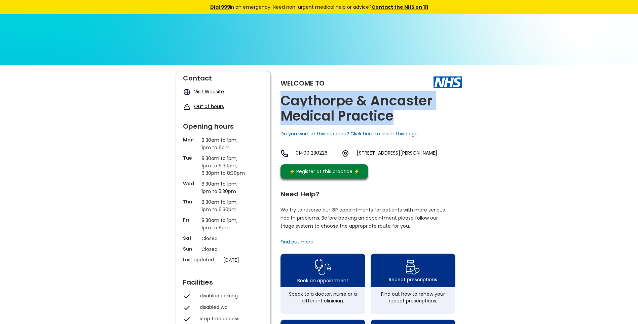
click at [419, 161] on div "01400 230226 12 Ermine Street, Ancaster, Grantham, Lincolnshire, Ng32 3pp, Engl…" at bounding box center [359, 154] width 157 height 11
copy link "12 Ermine Street, Ancaster, Grantham, Lincolnshire, Ng32 3pp"
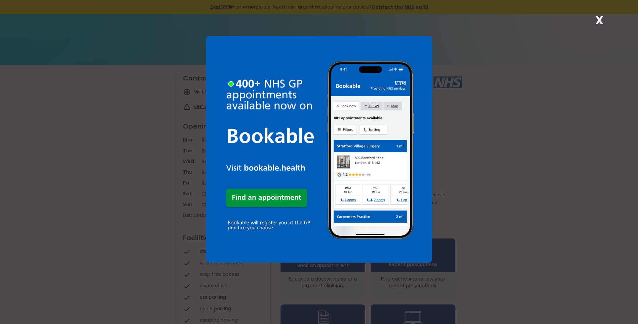
drag, startPoint x: 599, startPoint y: 20, endPoint x: 568, endPoint y: 33, distance: 33.8
click at [598, 21] on strong "X" at bounding box center [600, 20] width 8 height 16
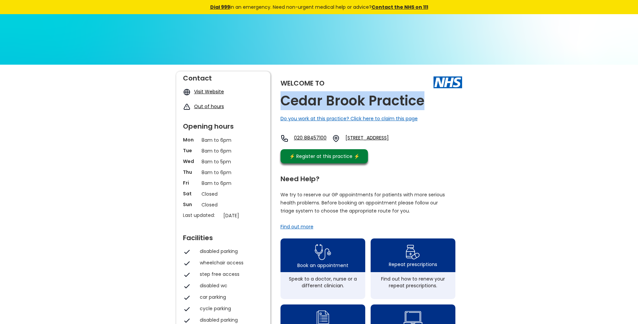
drag, startPoint x: 423, startPoint y: 103, endPoint x: 282, endPoint y: 93, distance: 142.0
click at [282, 93] on h2 "Cedar Brook Practice" at bounding box center [353, 100] width 144 height 15
copy h2 "Cedar Brook Practice"
click at [390, 137] on link "11 Kingshill Close, Hayes, Middlesex, Ub4 8dd, England" at bounding box center [378, 138] width 65 height 8
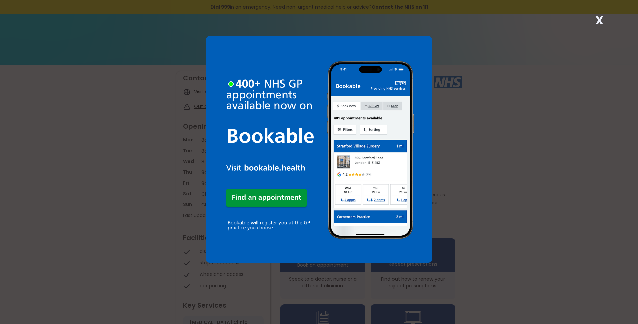
click at [597, 21] on strong "X" at bounding box center [600, 20] width 8 height 16
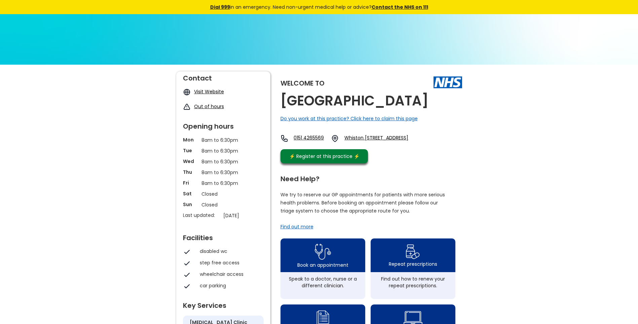
drag, startPoint x: 318, startPoint y: 116, endPoint x: 284, endPoint y: 105, distance: 36.3
click at [284, 105] on h2 "[GEOGRAPHIC_DATA]" at bounding box center [355, 100] width 148 height 15
copy h2 "[GEOGRAPHIC_DATA]"
click at [378, 142] on link "Whiston [STREET_ADDRESS]" at bounding box center [377, 138] width 64 height 8
drag, startPoint x: 370, startPoint y: 153, endPoint x: 453, endPoint y: 161, distance: 83.8
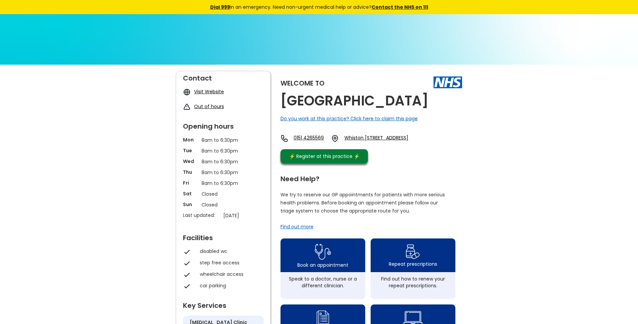
click at [409, 142] on div "0151 4265569 [STREET_ADDRESS]" at bounding box center [345, 138] width 128 height 8
copy link "Whiston [STREET_ADDRESS]"
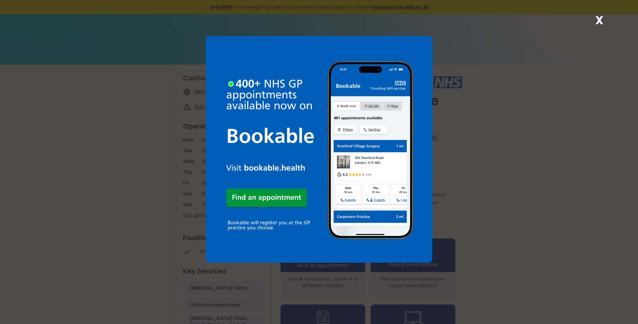
drag, startPoint x: 598, startPoint y: 20, endPoint x: 569, endPoint y: 33, distance: 32.5
click at [598, 20] on strong "X" at bounding box center [600, 20] width 8 height 16
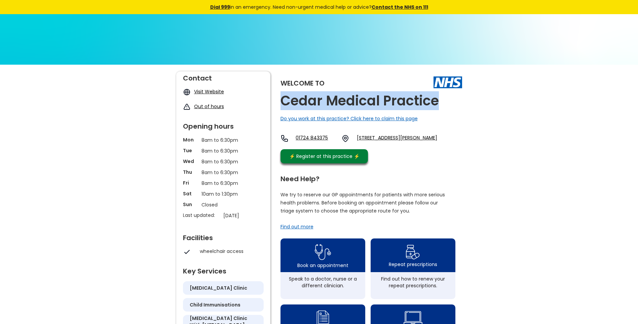
drag, startPoint x: 430, startPoint y: 105, endPoint x: 281, endPoint y: 105, distance: 149.0
click at [281, 105] on h2 "Cedar Medical Practice" at bounding box center [360, 100] width 158 height 15
copy h2 "Cedar Medical Practice"
click at [376, 138] on link "275 Ashby Road, Scunthorpe, South Humberside, Dn16 2ab, England" at bounding box center [397, 138] width 80 height 8
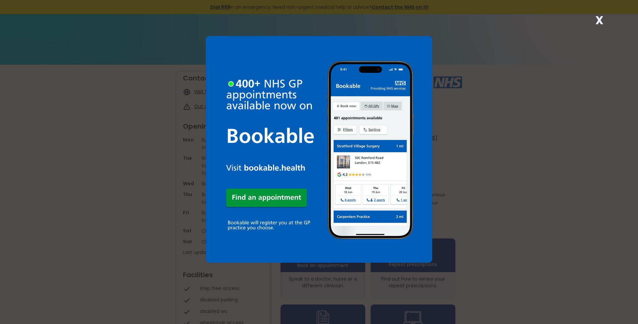
drag, startPoint x: 600, startPoint y: 22, endPoint x: 567, endPoint y: 38, distance: 36.0
click at [600, 22] on strong "X" at bounding box center [600, 20] width 8 height 16
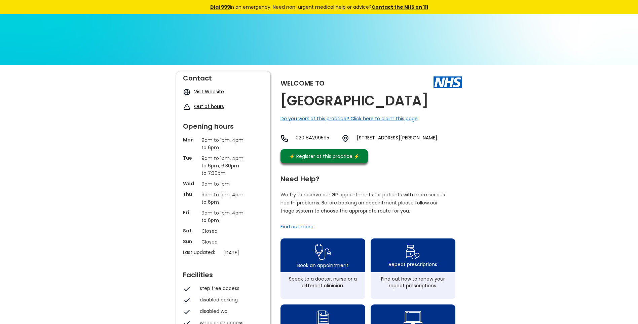
drag, startPoint x: 424, startPoint y: 104, endPoint x: 281, endPoint y: 105, distance: 143.0
click at [281, 105] on h2 "Cedars Medical Centre" at bounding box center [355, 100] width 148 height 15
copy h2 "Cedars Medical Centre"
click at [389, 138] on link "118 Elliott Avenue, Ruislip, Middlesex, Ha4 9lz, England" at bounding box center [397, 138] width 80 height 8
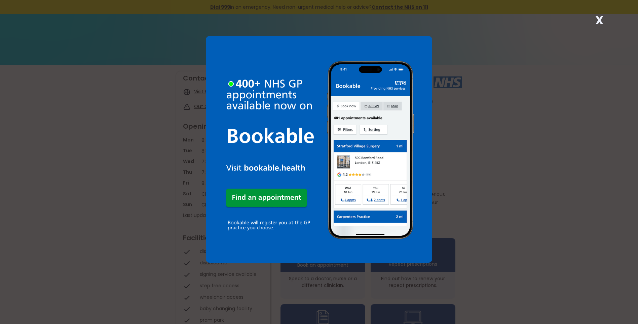
click at [600, 21] on strong "X" at bounding box center [600, 20] width 8 height 16
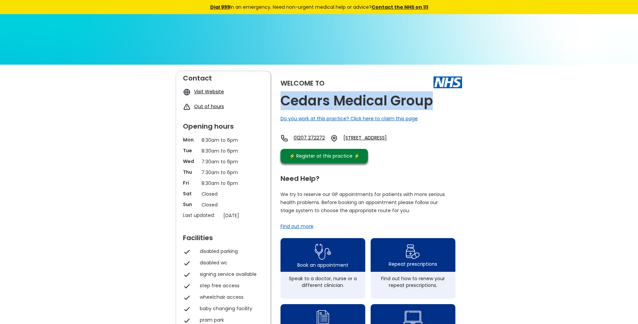
drag, startPoint x: 437, startPoint y: 103, endPoint x: 280, endPoint y: 107, distance: 156.5
click at [281, 107] on div "Welcome to Cedars Medical Group Do you work at this practice? Click here to cla…" at bounding box center [372, 118] width 182 height 95
copy h2 "Cedars Medical Group"
click at [402, 138] on link "[STREET_ADDRESS]" at bounding box center [375, 138] width 63 height 8
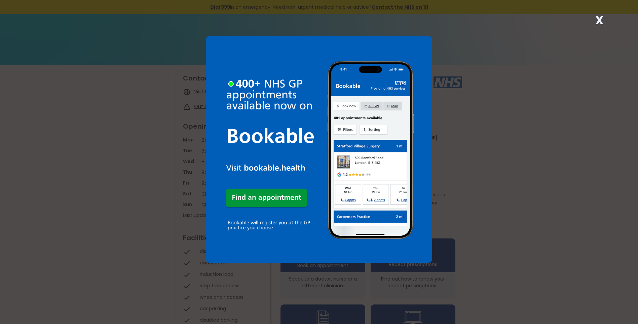
drag, startPoint x: 599, startPoint y: 21, endPoint x: 533, endPoint y: 49, distance: 72.3
click at [599, 21] on strong "X" at bounding box center [600, 20] width 8 height 16
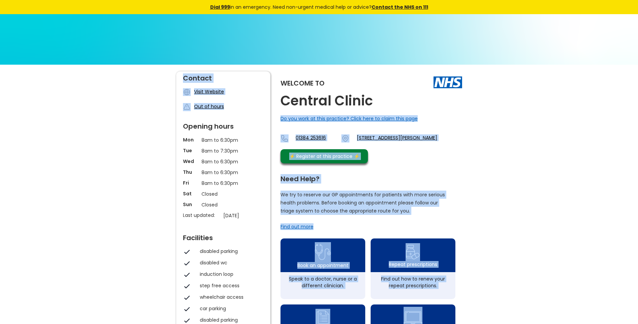
drag, startPoint x: 379, startPoint y: 103, endPoint x: 274, endPoint y: 100, distance: 105.0
click at [274, 100] on div "Welcome to Central Clinic Do you work at this practice? Click here to claim thi…" at bounding box center [319, 317] width 286 height 493
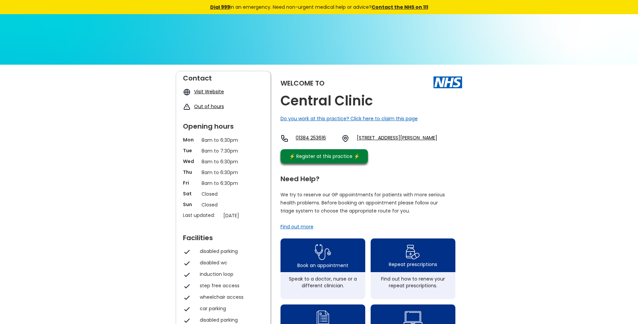
click at [370, 102] on h2 "Central Clinic" at bounding box center [327, 100] width 93 height 15
drag, startPoint x: 378, startPoint y: 102, endPoint x: 282, endPoint y: 98, distance: 96.3
click at [282, 98] on div "Welcome to Central Clinic Do you work at this practice? Click here to claim thi…" at bounding box center [372, 118] width 182 height 95
copy h2 "Central Clinic"
click at [373, 136] on link "Hall Street, Dudley, West Midlands, Dy2 7bx, England" at bounding box center [397, 138] width 80 height 8
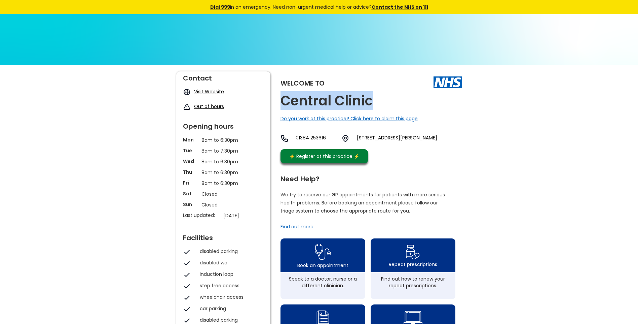
drag, startPoint x: 379, startPoint y: 150, endPoint x: 375, endPoint y: 149, distance: 3.5
click at [375, 146] on div "01384 253616 Hall Street, Dudley, West Midlands, Dy2 7bx, England" at bounding box center [359, 139] width 157 height 11
copy link "Hall Street, Dudley, West Midlands, Dy2 7bx"
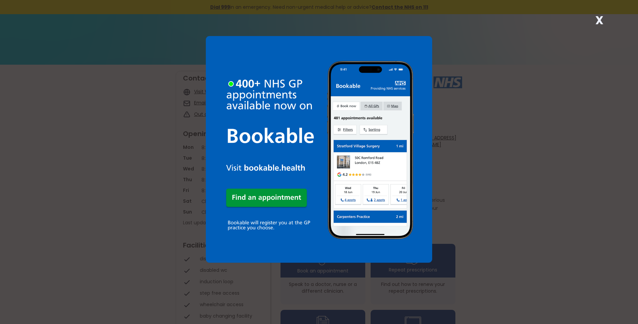
click at [598, 19] on strong "X" at bounding box center [600, 20] width 8 height 16
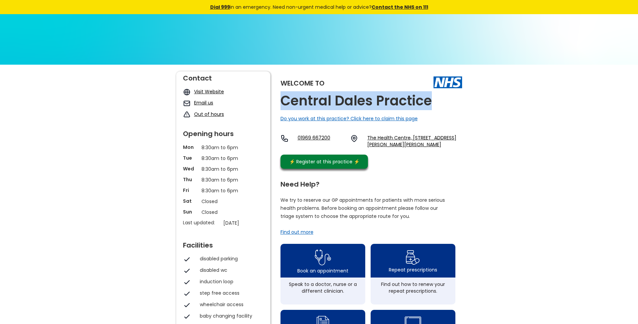
drag, startPoint x: 434, startPoint y: 103, endPoint x: 283, endPoint y: 102, distance: 150.4
click at [283, 102] on div "Welcome to Central Dales Practice Do you work at this practice? Click here to c…" at bounding box center [372, 121] width 182 height 101
copy h2 "Central Dales Practice"
click at [374, 138] on link "The Health Centre, The Holme, Gayle, Hawes, North Yorkshire, Dl8 3qr, England" at bounding box center [414, 140] width 95 height 13
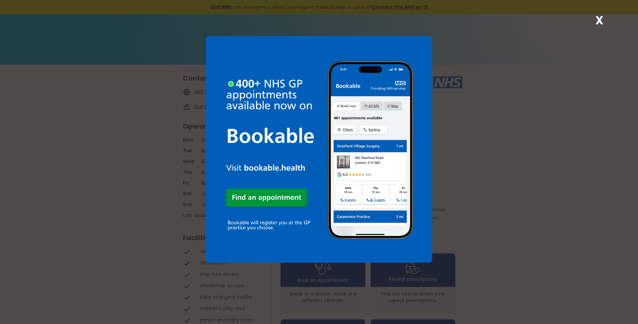
click at [599, 20] on strong "X" at bounding box center [600, 20] width 8 height 16
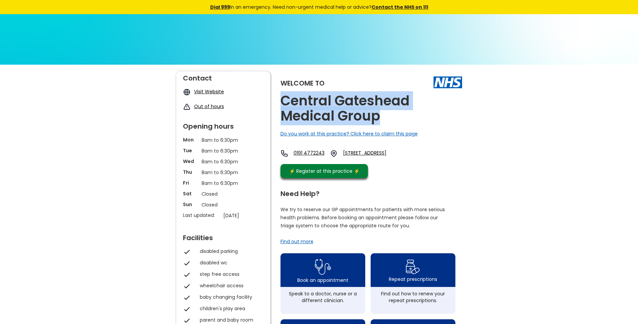
drag, startPoint x: 367, startPoint y: 117, endPoint x: 279, endPoint y: 105, distance: 89.3
click at [279, 105] on div "Welcome to [GEOGRAPHIC_DATA] Medical Group Do you work at this practice? Click …" at bounding box center [319, 325] width 286 height 508
copy h2 "Central Gateshead Medical Group"
click at [373, 150] on link "[STREET_ADDRESS]" at bounding box center [374, 153] width 62 height 8
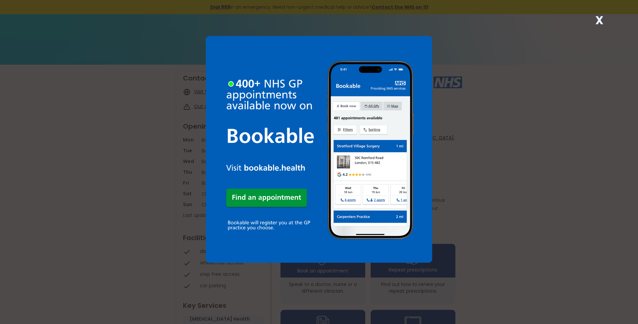
click at [597, 20] on strong "X" at bounding box center [600, 20] width 8 height 16
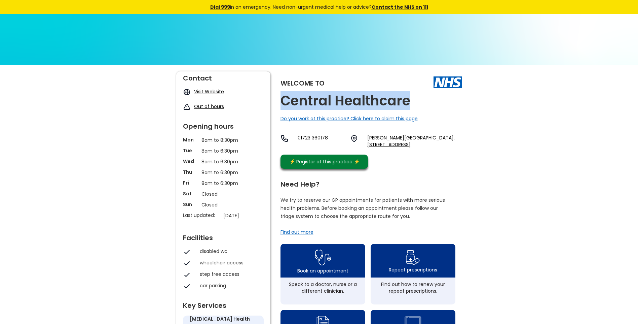
drag, startPoint x: 412, startPoint y: 100, endPoint x: 282, endPoint y: 107, distance: 130.4
click at [282, 107] on div "Welcome to Central Healthcare Do you work at this practice? Click here to claim…" at bounding box center [372, 121] width 182 height 101
copy h2 "Central Healthcare"
click at [371, 139] on link "Lawrence House Med Ctr, 1a Belgrave Crescent, Scarborough, Yo11 1ub, England" at bounding box center [414, 140] width 95 height 13
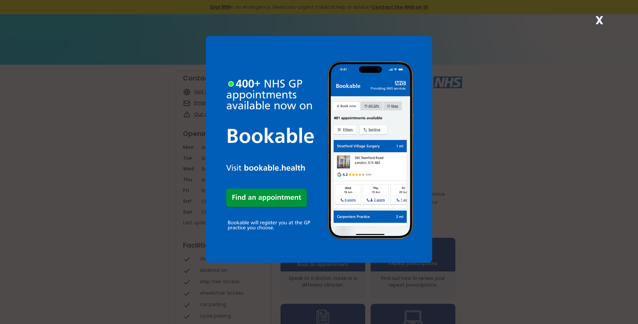
click at [601, 20] on strong "X" at bounding box center [600, 20] width 8 height 16
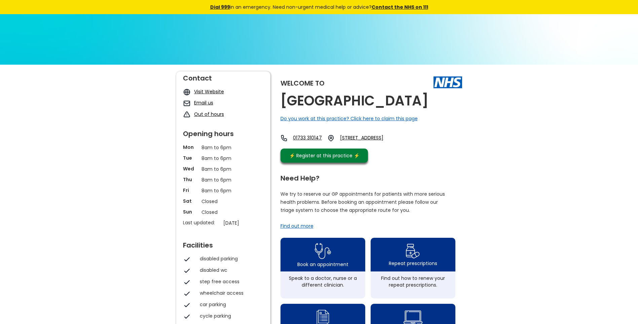
drag, startPoint x: 425, startPoint y: 102, endPoint x: 280, endPoint y: 110, distance: 145.5
click at [280, 110] on div "Welcome to Central Medical Centre Do you work at this practice? Click here to c…" at bounding box center [319, 317] width 286 height 492
copy h2 "[GEOGRAPHIC_DATA]"
click at [398, 137] on link "St.martins Street, Peterborough, Cambridgeshire, Pe1 3bf, England" at bounding box center [369, 137] width 58 height 7
drag, startPoint x: 367, startPoint y: 137, endPoint x: 424, endPoint y: 147, distance: 57.7
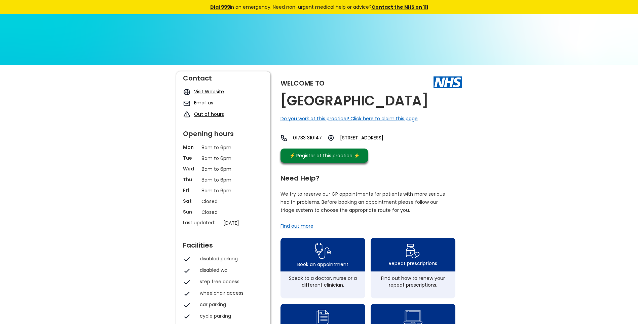
click at [398, 142] on div "01733 310147 St.martins Street, Peterborough, Cambridgeshire, Pe1 3bf, England" at bounding box center [339, 137] width 117 height 7
copy link "St.martins Street, Peterborough, Cambridgeshire, Pe1 3bf"
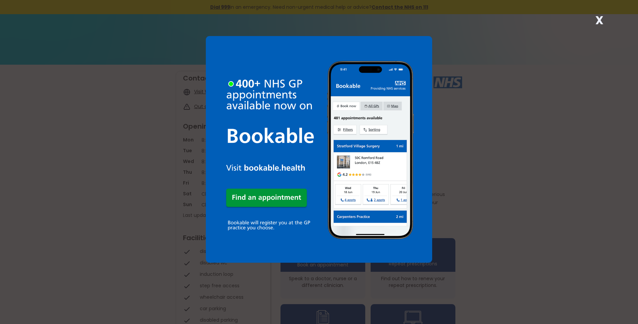
click at [599, 21] on strong "X" at bounding box center [600, 20] width 8 height 16
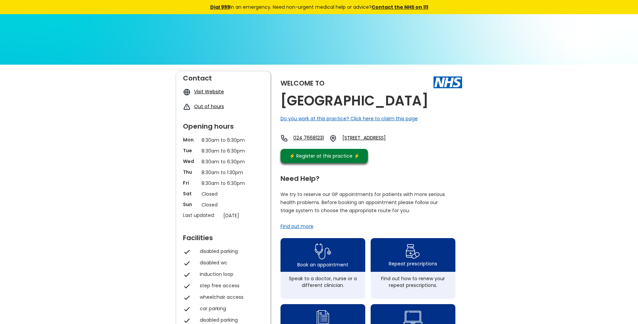
drag, startPoint x: 438, startPoint y: 102, endPoint x: 283, endPoint y: 105, distance: 154.8
click at [283, 105] on div "Welcome to [GEOGRAPHIC_DATA] Do you work at this practice? Click here to claim …" at bounding box center [372, 118] width 182 height 95
copy h2 "[GEOGRAPHIC_DATA]"
click at [376, 138] on link "[STREET_ADDRESS]" at bounding box center [373, 138] width 61 height 8
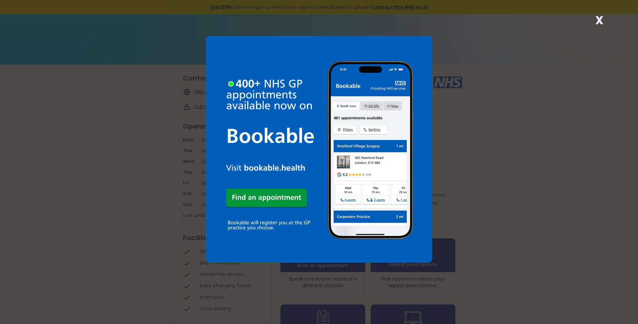
drag, startPoint x: 599, startPoint y: 19, endPoint x: 536, endPoint y: 55, distance: 73.1
click at [598, 20] on strong "X" at bounding box center [600, 20] width 8 height 16
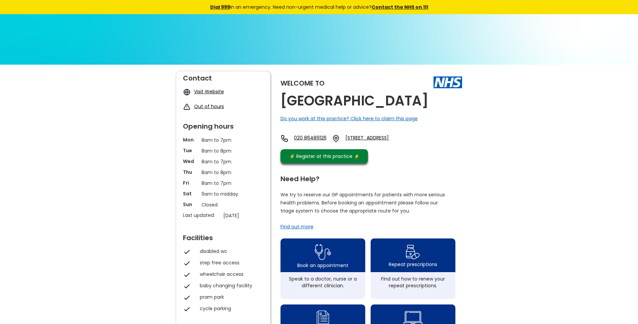
drag, startPoint x: 439, startPoint y: 101, endPoint x: 279, endPoint y: 102, distance: 160.2
click at [279, 102] on div "Welcome to Central Medical Centre Do you work at this practice? Click here to c…" at bounding box center [319, 317] width 286 height 493
copy h2 "Central Medical Centre"
click at [393, 139] on link "42-46 Central Road, Morden, Surrey, Sm4 5rt, England" at bounding box center [378, 138] width 65 height 8
drag, startPoint x: 366, startPoint y: 137, endPoint x: 385, endPoint y: 146, distance: 21.1
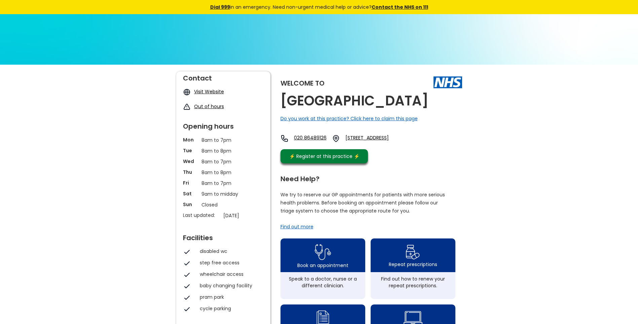
click at [385, 142] on div "020 86489126 42-46 Central Road, Morden, Surrey, Sm4 5rt, England" at bounding box center [346, 138] width 131 height 8
copy link "42-46 Central Road, Morden, Surrey, Sm4 5rt"
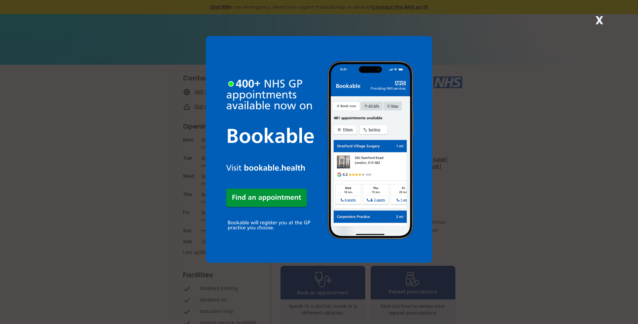
click at [601, 21] on strong "X" at bounding box center [600, 20] width 8 height 16
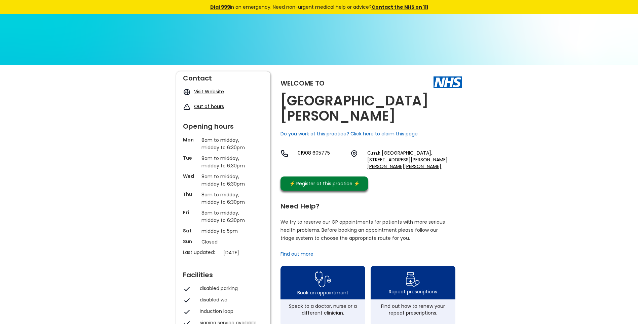
drag, startPoint x: 331, startPoint y: 114, endPoint x: 283, endPoint y: 106, distance: 48.2
click at [283, 106] on h2 "Central Milton Keynes Medical Centre" at bounding box center [372, 108] width 182 height 30
copy h2 "Central Milton Keynes Medical Centre"
click at [391, 155] on link "C.m.k Medical Centre, 68 Bradwell Common Boulevard, Bradwell Common, Milton Key…" at bounding box center [414, 159] width 95 height 20
drag, startPoint x: 367, startPoint y: 152, endPoint x: 375, endPoint y: 178, distance: 27.8
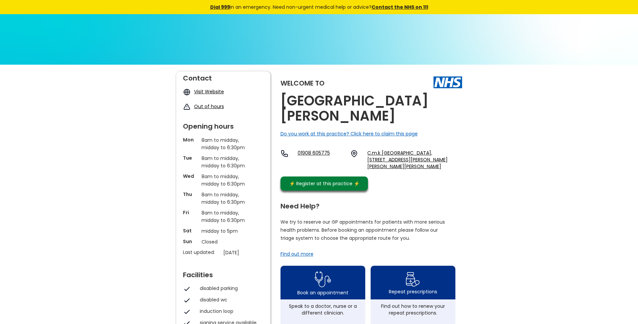
click at [375, 173] on div "01908 605775 C.m.k Medical Centre, 68 Bradwell Common Boulevard, Bradwell Commo…" at bounding box center [372, 161] width 182 height 24
copy link "C.m.k Medical Centre, 68 Bradwell Common Boulevard, Bradwell Common, Milton Key…"
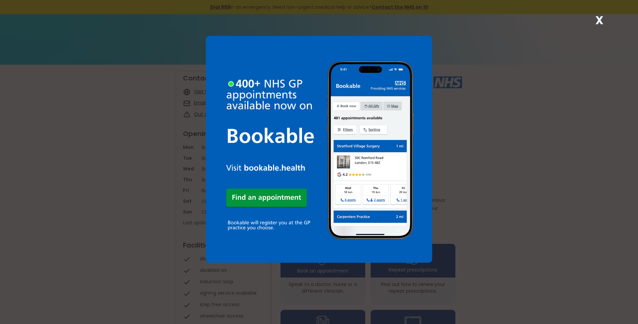
click at [597, 19] on strong "X" at bounding box center [600, 20] width 8 height 16
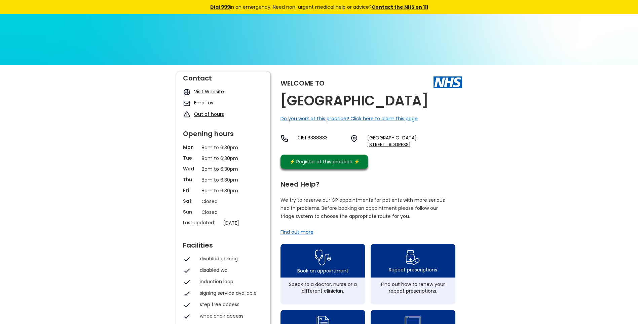
drag, startPoint x: 328, startPoint y: 114, endPoint x: 282, endPoint y: 103, distance: 47.4
click at [282, 103] on h2 "[GEOGRAPHIC_DATA]" at bounding box center [355, 100] width 148 height 15
copy h2 "[GEOGRAPHIC_DATA]"
click at [385, 148] on link "[GEOGRAPHIC_DATA], [STREET_ADDRESS]" at bounding box center [414, 140] width 95 height 13
drag, startPoint x: 367, startPoint y: 153, endPoint x: 441, endPoint y: 159, distance: 74.0
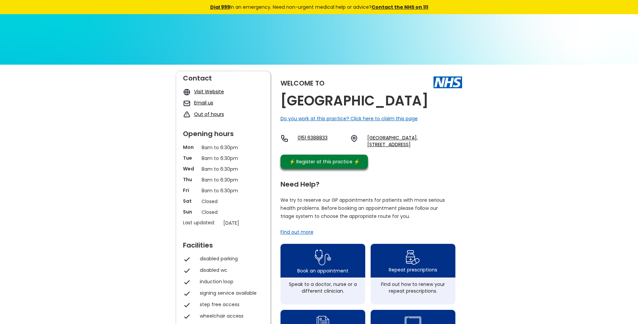
click at [441, 148] on div "0151 6388833 [STREET_ADDRESS]" at bounding box center [372, 140] width 182 height 13
copy link "[GEOGRAPHIC_DATA], [STREET_ADDRESS]"
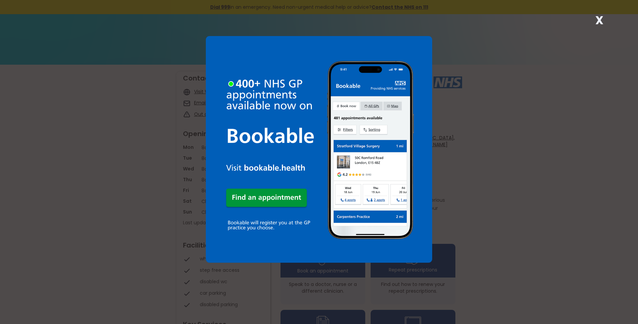
click at [598, 20] on strong "X" at bounding box center [600, 20] width 8 height 16
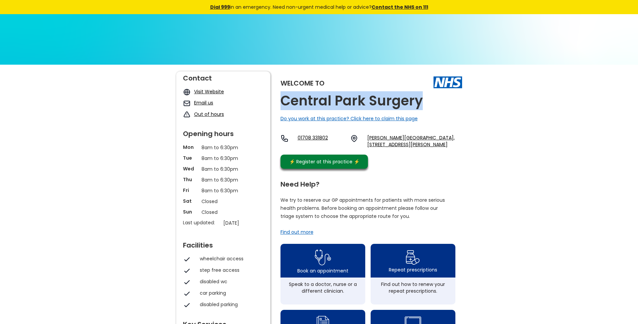
drag, startPoint x: 391, startPoint y: 102, endPoint x: 282, endPoint y: 107, distance: 109.1
click at [282, 107] on div "Welcome to Central Park Surgery Do you work at this practice? Click here to cla…" at bounding box center [372, 121] width 182 height 101
copy h2 "Central Park Surgery"
click at [380, 139] on link "Harold Hill Health Centre, Gooshays Drive, Harold Hill, Romford, Essex, Rm3 9su…" at bounding box center [414, 140] width 95 height 13
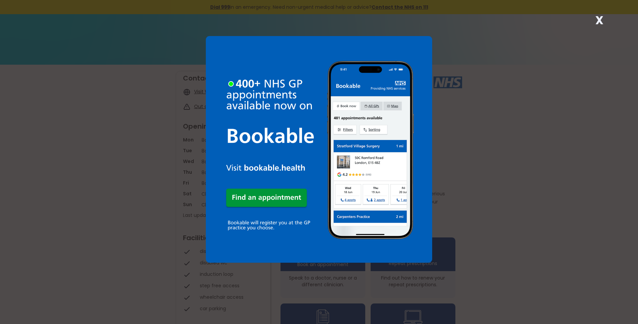
drag, startPoint x: 599, startPoint y: 19, endPoint x: 565, endPoint y: 44, distance: 42.5
click at [599, 20] on strong "X" at bounding box center [600, 20] width 8 height 16
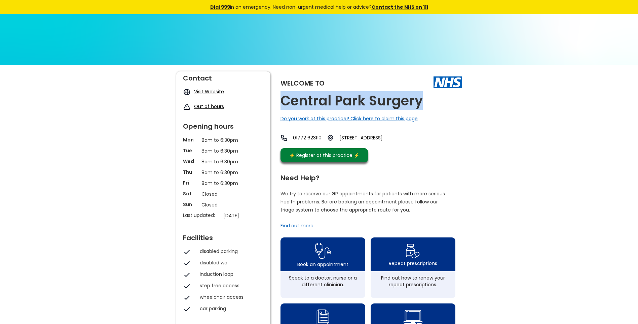
drag, startPoint x: 422, startPoint y: 102, endPoint x: 283, endPoint y: 96, distance: 139.4
click at [283, 96] on h2 "Central Park Surgery" at bounding box center [352, 100] width 142 height 15
copy h2 "Central Park Surgery"
click at [388, 136] on link "Balfour Street, Leyland, Lancashire, Pr25 2td, England" at bounding box center [367, 137] width 57 height 7
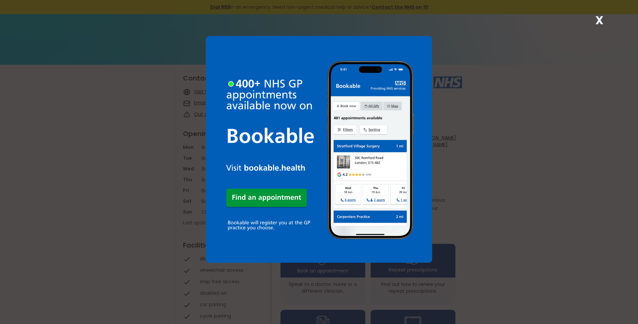
drag, startPoint x: 600, startPoint y: 23, endPoint x: 587, endPoint y: 29, distance: 14.1
click at [600, 23] on strong "X" at bounding box center [600, 20] width 8 height 16
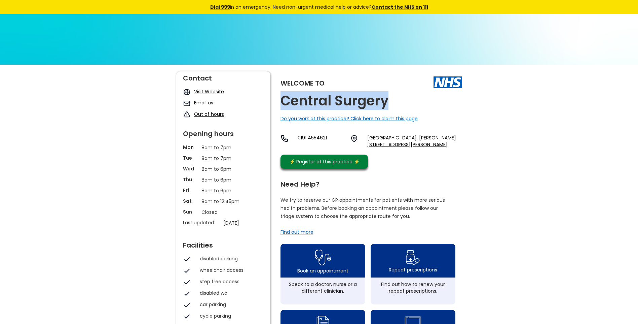
drag, startPoint x: 391, startPoint y: 102, endPoint x: 285, endPoint y: 93, distance: 106.3
click at [285, 93] on div "Welcome to Central Surgery Do you work at this practice? Click here to claim th…" at bounding box center [372, 121] width 182 height 101
copy h2 "Central Surgery"
click at [404, 140] on link "Cleadon Park Primary Care Centre, Prince Edward Road, South Shields, Tyne And W…" at bounding box center [414, 140] width 95 height 13
drag, startPoint x: 366, startPoint y: 136, endPoint x: 413, endPoint y: 153, distance: 50.7
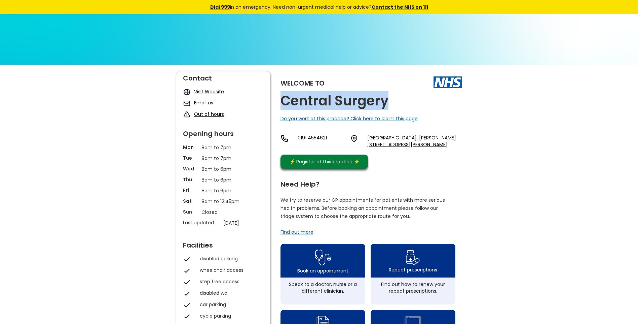
click at [413, 148] on div "0191 4554621 Cleadon Park Primary Care Centre, Prince Edward Road, South Shield…" at bounding box center [372, 140] width 182 height 13
copy link "Cleadon Park Primary Care Centre, Prince Edward Road, South Shields, Tyne And W…"
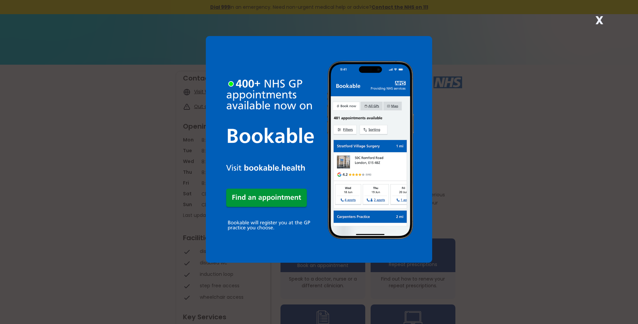
click at [600, 20] on strong "X" at bounding box center [600, 20] width 8 height 16
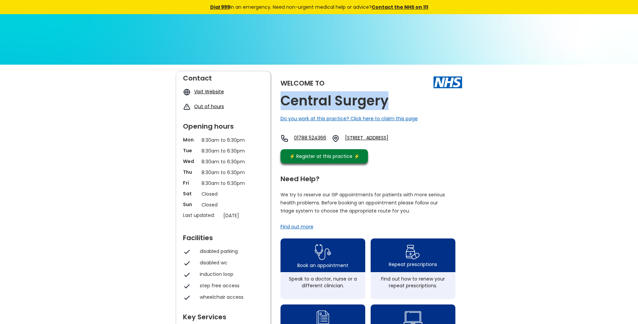
drag, startPoint x: 367, startPoint y: 98, endPoint x: 283, endPoint y: 108, distance: 85.4
click at [283, 108] on div "Welcome to Central Surgery Do you work at this practice? Click here to claim th…" at bounding box center [372, 118] width 182 height 95
copy h2 "Central Surgery"
click at [375, 139] on link "Corporation Street, Rugby, Warwickshire, Cv21 3sp, England" at bounding box center [377, 138] width 65 height 8
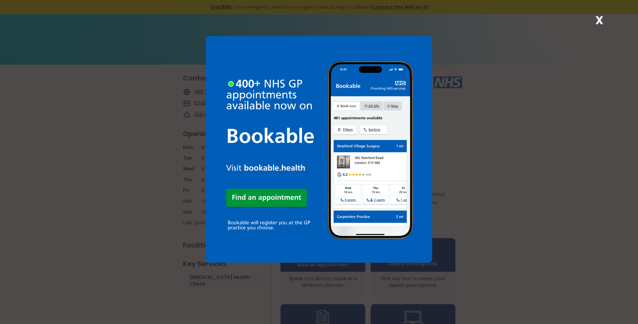
click at [599, 18] on strong "X" at bounding box center [600, 20] width 8 height 16
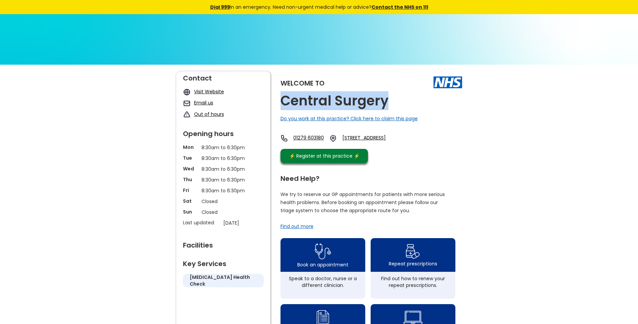
drag, startPoint x: 379, startPoint y: 100, endPoint x: 285, endPoint y: 101, distance: 93.9
click at [285, 101] on div "Welcome to Central Surgery Do you work at this practice? Click here to claim th…" at bounding box center [372, 118] width 182 height 95
copy h2 "Central Surgery"
click at [375, 138] on link "[STREET_ADDRESS]" at bounding box center [373, 138] width 61 height 8
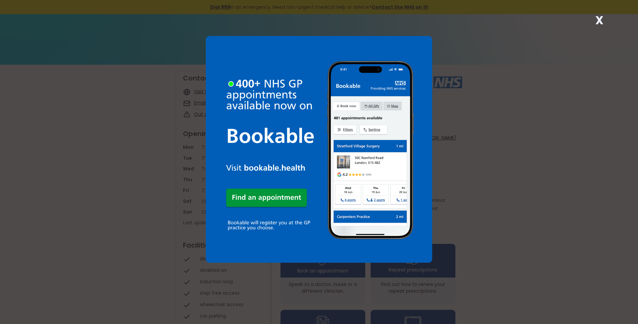
click at [599, 21] on strong "X" at bounding box center [600, 20] width 8 height 16
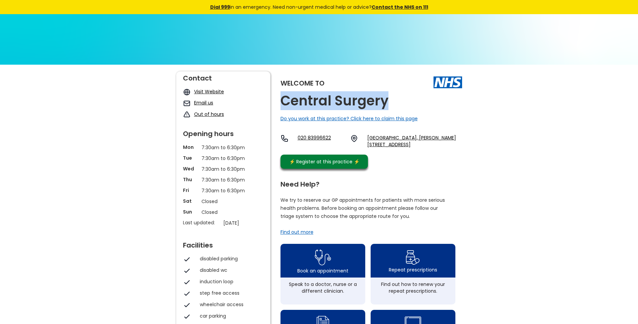
drag, startPoint x: 361, startPoint y: 103, endPoint x: 285, endPoint y: 102, distance: 76.4
click at [285, 102] on div "Welcome to Central Surgery Do you work at this practice? Click here to claim th…" at bounding box center [372, 121] width 182 height 101
copy h2 "Central Surgery"
click at [372, 137] on link "Surbiton Health Centre, Ewell Road, Surbiton, Surrey, Kt6 6ez, England" at bounding box center [414, 140] width 95 height 13
drag, startPoint x: 389, startPoint y: 102, endPoint x: 284, endPoint y: 107, distance: 105.1
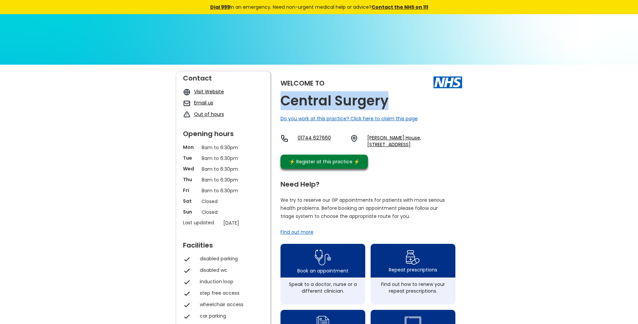
click at [284, 107] on div "Welcome to Central Surgery Do you work at this practice? Click here to claim th…" at bounding box center [372, 121] width 182 height 101
copy h2 "Central Surgery"
click at [389, 138] on link "Lowe House, 103 Crab Street, St Helens, Merseyside, Wa10 2dj, England" at bounding box center [414, 140] width 95 height 13
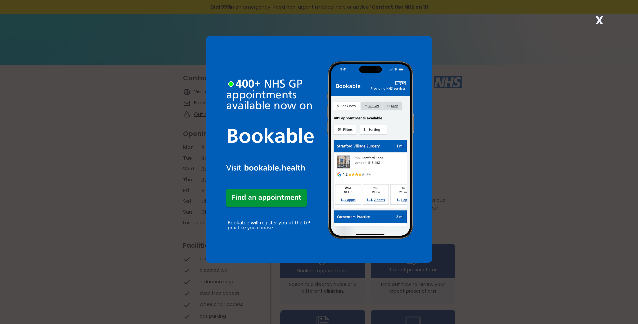
drag, startPoint x: 599, startPoint y: 20, endPoint x: 589, endPoint y: 27, distance: 12.0
click at [599, 20] on strong "X" at bounding box center [600, 20] width 8 height 16
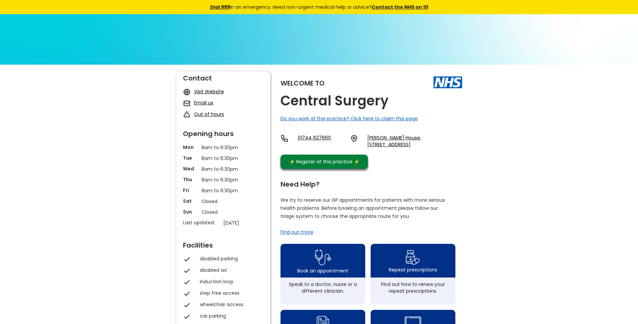
drag, startPoint x: 367, startPoint y: 137, endPoint x: 417, endPoint y: 146, distance: 50.6
click at [417, 146] on div "01744 627660 Lowe House, 103 Crab Street, St Helens, Merseyside, Wa10 2dj, Engl…" at bounding box center [372, 140] width 182 height 13
copy link "Lowe House, 103 Crab Street, St Helens, Merseyside, Wa10 2dj"
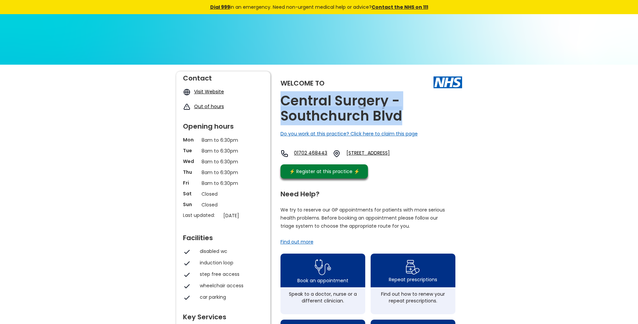
drag, startPoint x: 391, startPoint y: 115, endPoint x: 281, endPoint y: 103, distance: 110.3
click at [281, 103] on h2 "Central Surgery - Southchurch Blvd" at bounding box center [372, 108] width 182 height 30
copy h2 "Central Surgery - Southchurch Blvd"
click at [376, 151] on link "[STREET_ADDRESS]" at bounding box center [380, 153] width 67 height 8
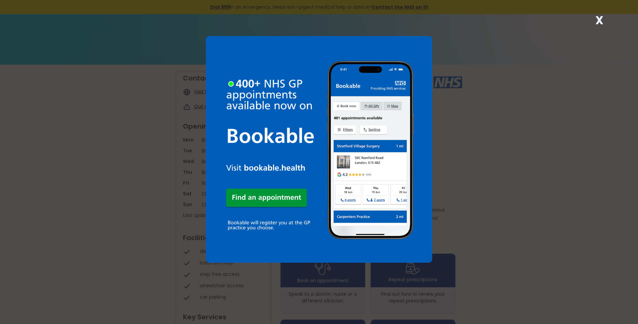
drag, startPoint x: 599, startPoint y: 21, endPoint x: 595, endPoint y: 23, distance: 4.4
click at [599, 21] on strong "X" at bounding box center [600, 20] width 8 height 16
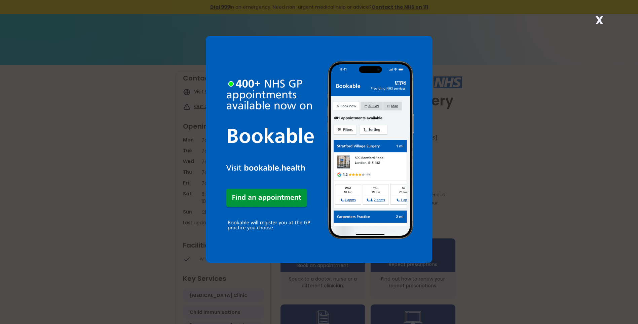
click at [598, 23] on strong "X" at bounding box center [600, 20] width 8 height 16
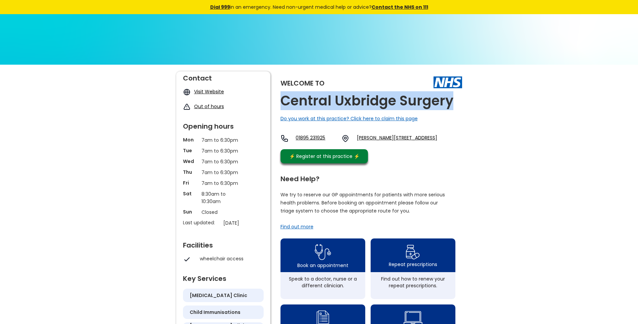
drag, startPoint x: 450, startPoint y: 105, endPoint x: 283, endPoint y: 108, distance: 166.9
click at [283, 108] on div "Welcome to Central Uxbridge Surgery Do you work at this practice? Click here to…" at bounding box center [372, 118] width 182 height 95
copy h2 "Central Uxbridge Surgery"
click at [398, 138] on link "George Street, Uxbridge, Middlesex, Ub8 1ub, England" at bounding box center [397, 138] width 80 height 8
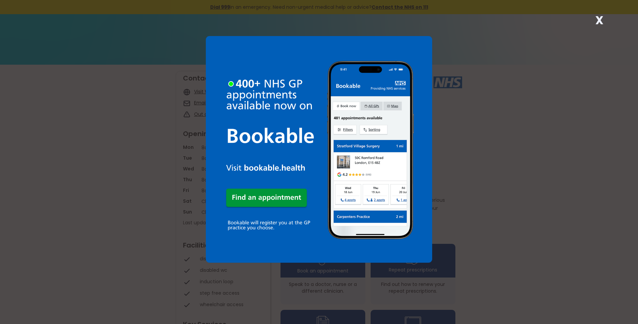
click at [599, 19] on strong "X" at bounding box center [600, 20] width 8 height 16
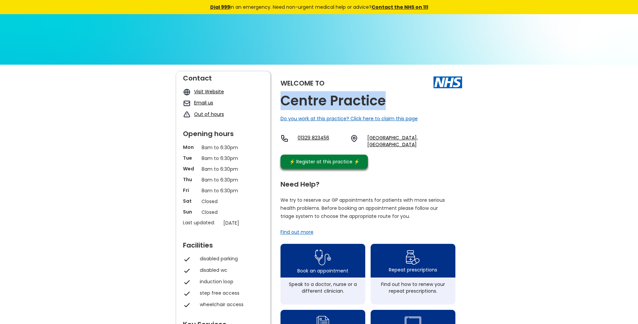
drag, startPoint x: 384, startPoint y: 103, endPoint x: 279, endPoint y: 104, distance: 105.3
click at [279, 104] on div "Welcome to Centre Practice Do you work at this practice? Click here to claim th…" at bounding box center [319, 320] width 286 height 498
copy h2 "Centre Practice"
click at [372, 136] on link "Fareham Health Centre, Civic Way, Fareham, Hampshire, Po16 7er, England" at bounding box center [414, 140] width 95 height 13
drag, startPoint x: 367, startPoint y: 137, endPoint x: 437, endPoint y: 145, distance: 70.8
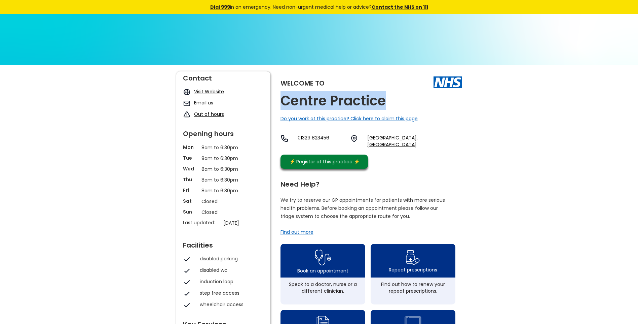
click at [437, 145] on div "01329 823456 Fareham Health Centre, Civic Way, Fareham, Hampshire, Po16 7er, En…" at bounding box center [372, 140] width 182 height 13
copy link "Fareham Health Centre, Civic Way, Fareham, Hampshire, Po16 7er"
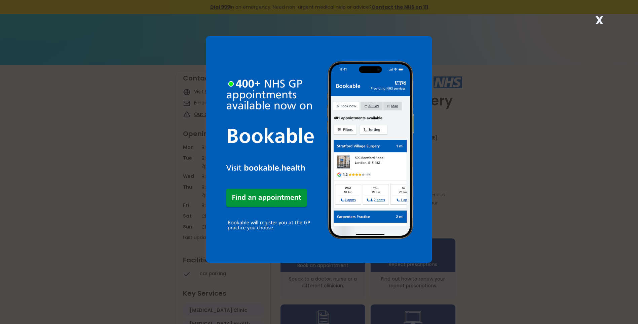
click at [601, 19] on strong "X" at bounding box center [600, 20] width 8 height 16
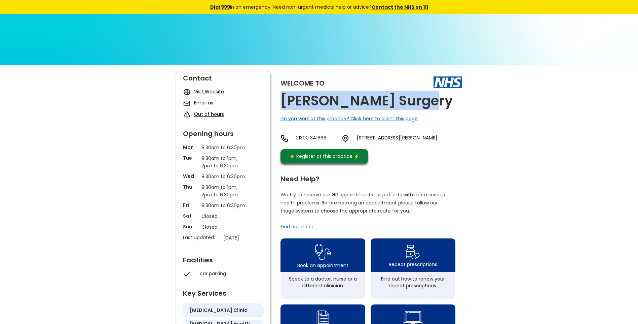
drag, startPoint x: 423, startPoint y: 100, endPoint x: 280, endPoint y: 95, distance: 143.1
click at [281, 95] on h2 "Cerne Abbas Surgery" at bounding box center [367, 100] width 172 height 15
copy h2 "Cerne Abbas Surgery"
click at [379, 138] on link "51 Long Street, Cerne Abbas, Dorchester, Dorset, Dt2 7jg, England" at bounding box center [397, 138] width 80 height 8
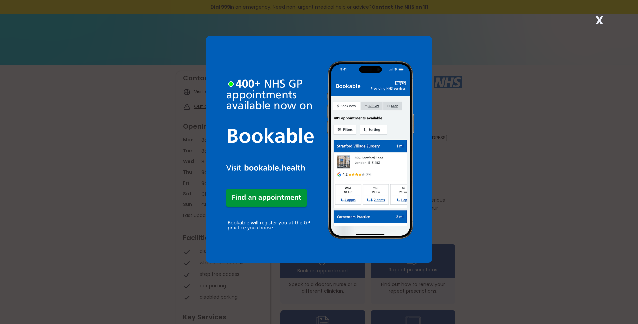
click at [601, 19] on strong "X" at bounding box center [600, 20] width 8 height 16
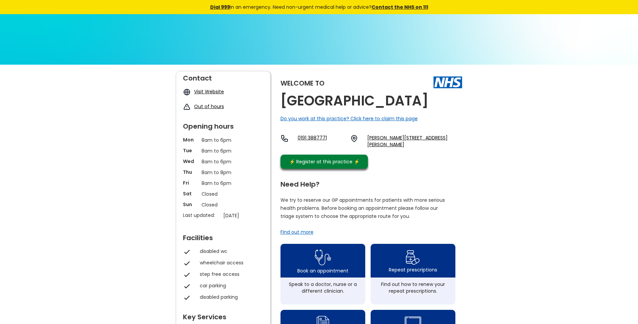
drag, startPoint x: 433, startPoint y: 99, endPoint x: 284, endPoint y: 106, distance: 149.2
click at [284, 106] on div "Welcome to Cestria Health Centre Do you work at this practice? Click here to cl…" at bounding box center [372, 121] width 182 height 101
copy h2 "Cestria Health Centre"
click at [411, 137] on link "Whitehill Way, Chester Le Street, County Durham, Dh2 3dj, England" at bounding box center [414, 140] width 95 height 13
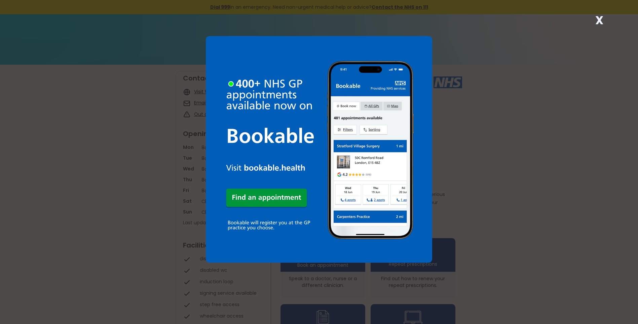
click at [598, 19] on strong "X" at bounding box center [600, 20] width 8 height 16
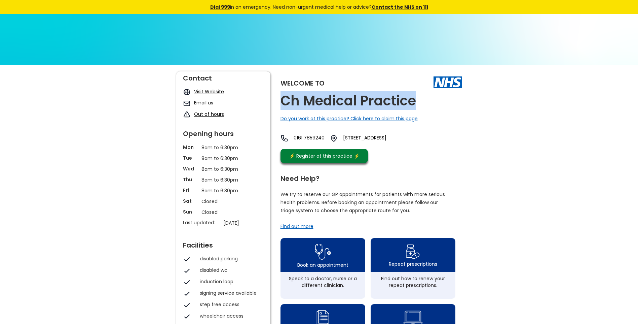
drag, startPoint x: 403, startPoint y: 102, endPoint x: 279, endPoint y: 103, distance: 124.5
click at [279, 103] on div "Welcome to Ch Medical Practice Do you work at this practice? Click here to clai…" at bounding box center [319, 317] width 286 height 493
copy h2 "Ch Medical Practice"
click at [379, 138] on link "[STREET_ADDRESS]" at bounding box center [374, 138] width 62 height 8
drag, startPoint x: 367, startPoint y: 138, endPoint x: 375, endPoint y: 149, distance: 14.3
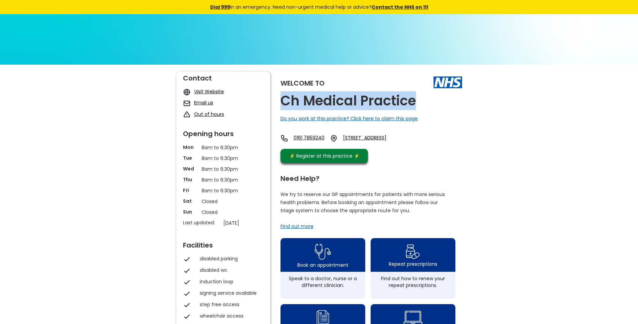
click at [375, 142] on div "0161 7859240 Fields New Rd P-care Ctr, Fields New Rd, Chadderton, Oldham, Lanca…" at bounding box center [343, 138] width 124 height 8
copy link "Fields New Rd P-care Ctr, Fields New Rd, Chadderton, Oldham, Lancashire, Ol9 8nh"
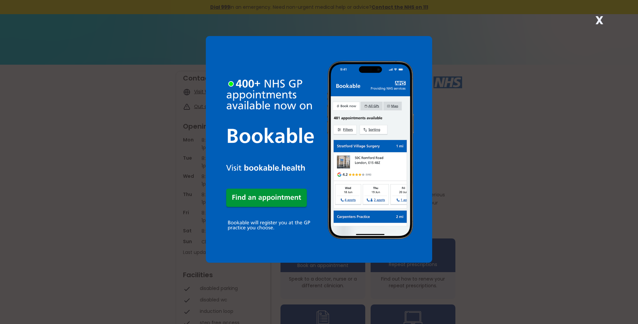
click at [598, 20] on strong "X" at bounding box center [600, 20] width 8 height 16
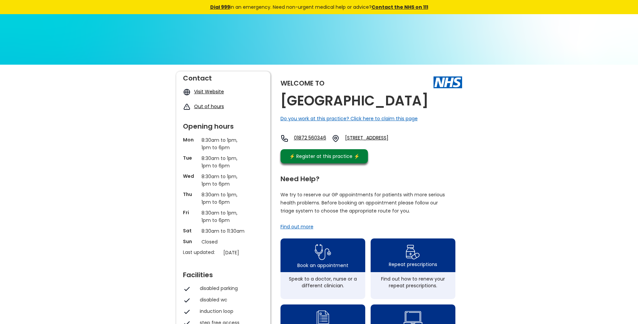
drag, startPoint x: 329, startPoint y: 116, endPoint x: 276, endPoint y: 95, distance: 57.7
click at [276, 95] on div "Welcome to Chacewater Health Centre Do you work at this practice? Click here to…" at bounding box center [319, 317] width 286 height 493
copy h2 "Chacewater Health Centre"
click at [376, 142] on link "Chacewater, Truro, Cornwall, Tr4 8qs, England" at bounding box center [377, 138] width 65 height 8
drag, startPoint x: 367, startPoint y: 152, endPoint x: 452, endPoint y: 153, distance: 85.5
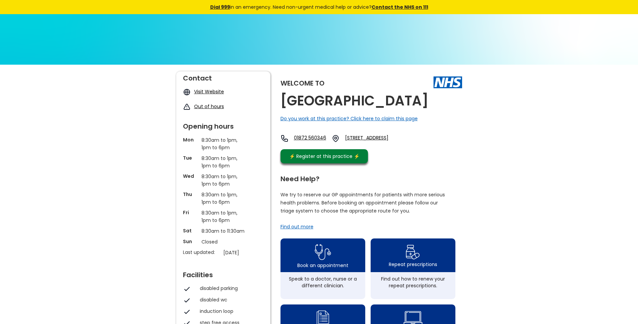
click at [410, 142] on div "01872 560346 Chacewater, Truro, Cornwall, Tr4 8qs, England" at bounding box center [345, 138] width 129 height 8
copy link "Chacewater, Truro, Cornwall, Tr4 8qs"
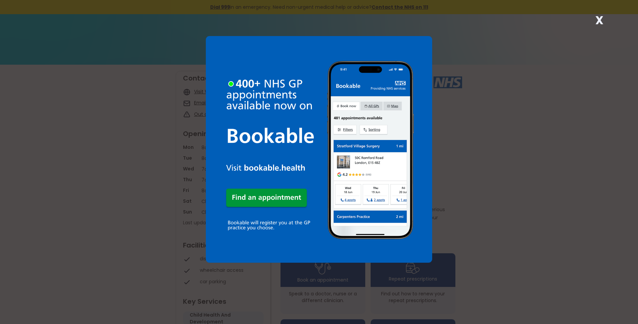
drag, startPoint x: 600, startPoint y: 18, endPoint x: 597, endPoint y: 21, distance: 4.1
click at [599, 19] on strong "X" at bounding box center [600, 20] width 8 height 16
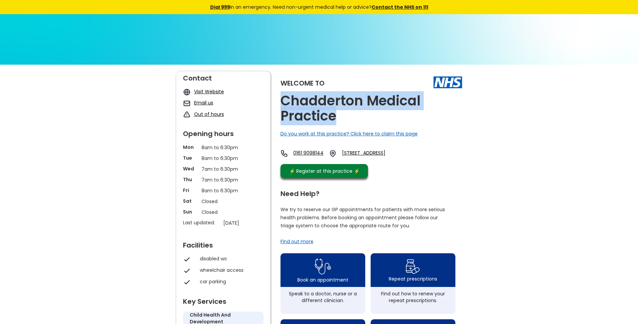
drag, startPoint x: 333, startPoint y: 115, endPoint x: 282, endPoint y: 100, distance: 53.7
click at [282, 100] on h2 "Chadderton Medical Practice" at bounding box center [372, 108] width 182 height 30
copy h2 "Chadderton Medical Practice"
click at [403, 152] on link "Middleton Road, Chadderton, Oldham, Lancashire, Ol9 0lh, England" at bounding box center [372, 153] width 61 height 8
drag, startPoint x: 370, startPoint y: 153, endPoint x: 411, endPoint y: 161, distance: 41.6
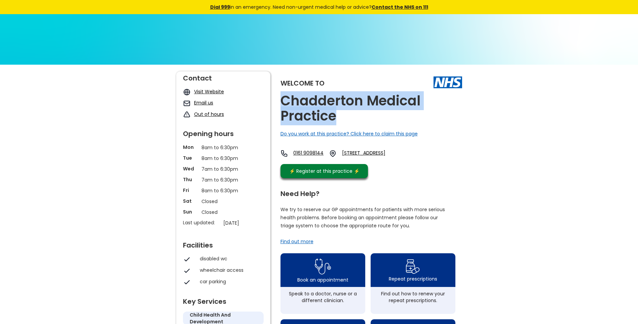
click at [403, 157] on div "0161 9098144 Middleton Road, Chadderton, Oldham, Lancashire, Ol9 0lh, England" at bounding box center [342, 153] width 122 height 8
copy link "Middleton Road, Chadderton, Oldham, Lancashire, Ol9 0lh"
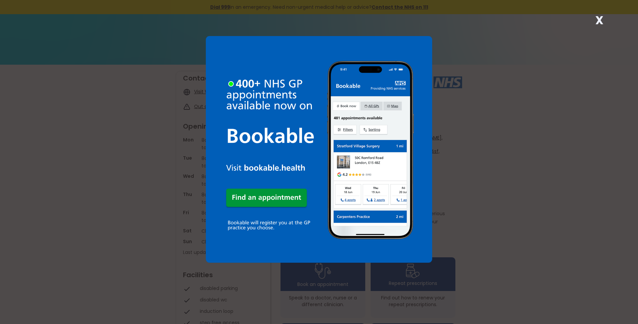
click at [598, 20] on strong "X" at bounding box center [600, 20] width 8 height 16
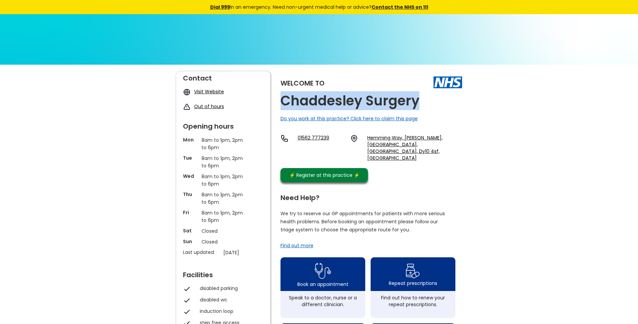
drag, startPoint x: 390, startPoint y: 106, endPoint x: 283, endPoint y: 101, distance: 107.1
click at [283, 101] on div "Welcome to Chaddesley Surgery Do you work at this practice? Click here to claim…" at bounding box center [372, 128] width 182 height 114
copy h2 "Chaddesley Surgery"
click at [378, 139] on link "Hemming Way, Chaddesley Corbett, Kidderminster, Worcestershire, Dy10 4sf, Engla…" at bounding box center [414, 147] width 95 height 27
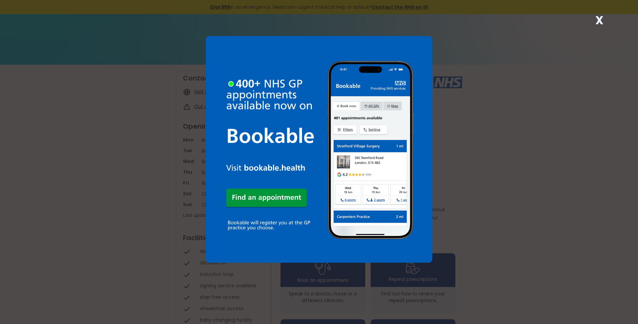
drag, startPoint x: 599, startPoint y: 18, endPoint x: 564, endPoint y: 40, distance: 41.3
click at [598, 19] on strong "X" at bounding box center [600, 20] width 8 height 16
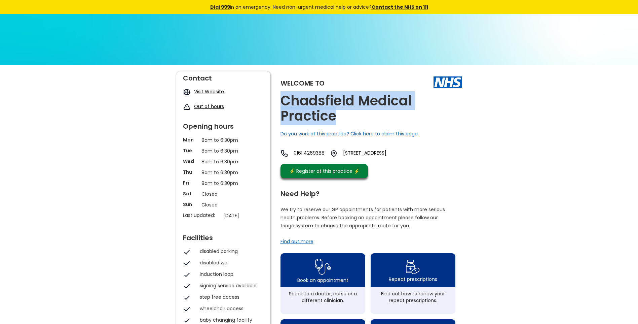
drag, startPoint x: 336, startPoint y: 118, endPoint x: 280, endPoint y: 100, distance: 58.3
click at [281, 100] on h2 "Chadsfield Medical Practice" at bounding box center [372, 108] width 182 height 30
copy h2 "Chadsfield Medical Practice"
click at [381, 151] on link "[STREET_ADDRESS]" at bounding box center [374, 153] width 62 height 8
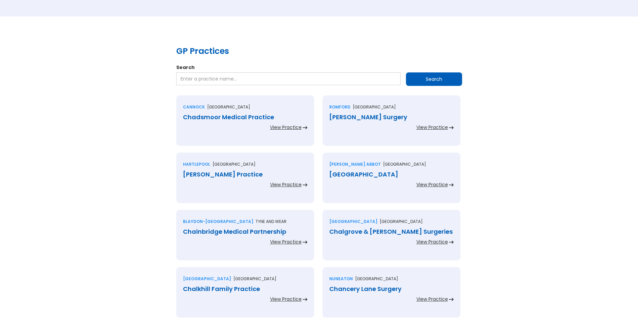
scroll to position [101, 0]
